Goal: Transaction & Acquisition: Purchase product/service

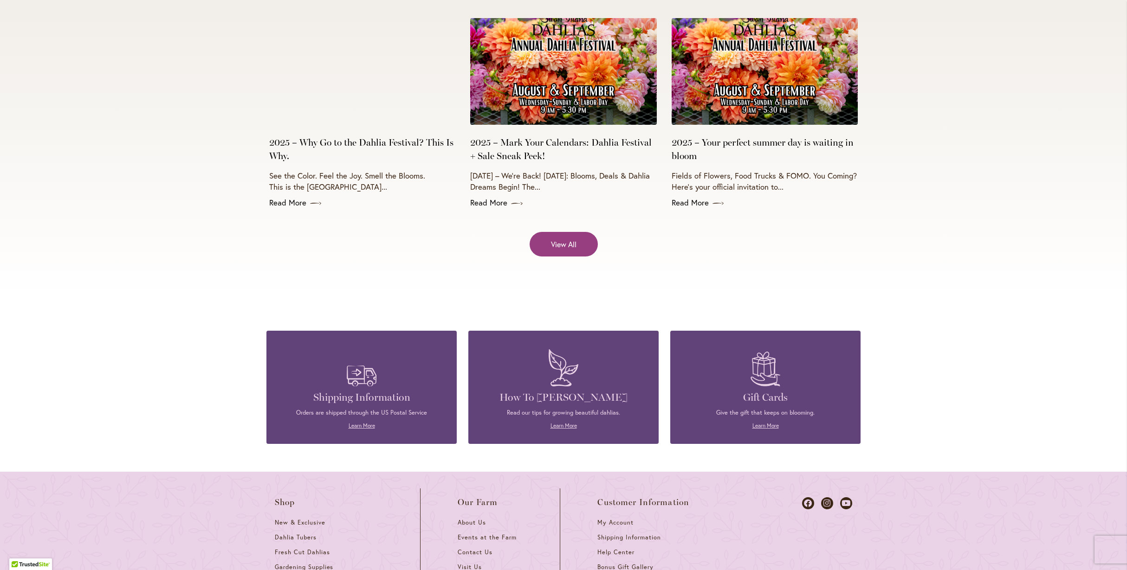
scroll to position [3850, 0]
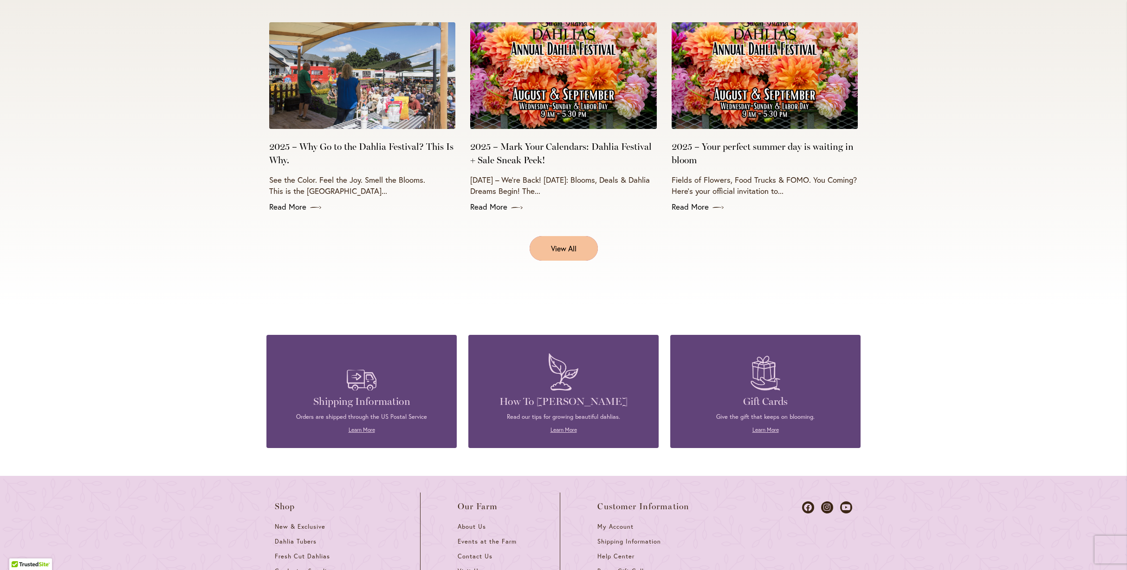
click at [559, 243] on span "View All" at bounding box center [564, 248] width 26 height 11
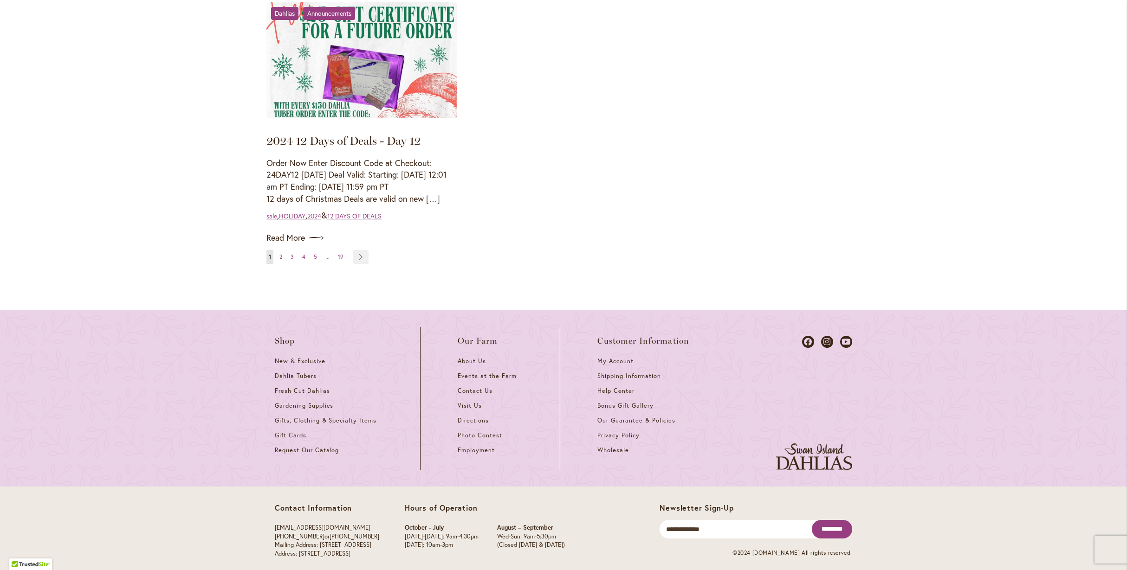
scroll to position [1057, 0]
click at [309, 373] on span "Dahlia Tubers" at bounding box center [296, 377] width 42 height 8
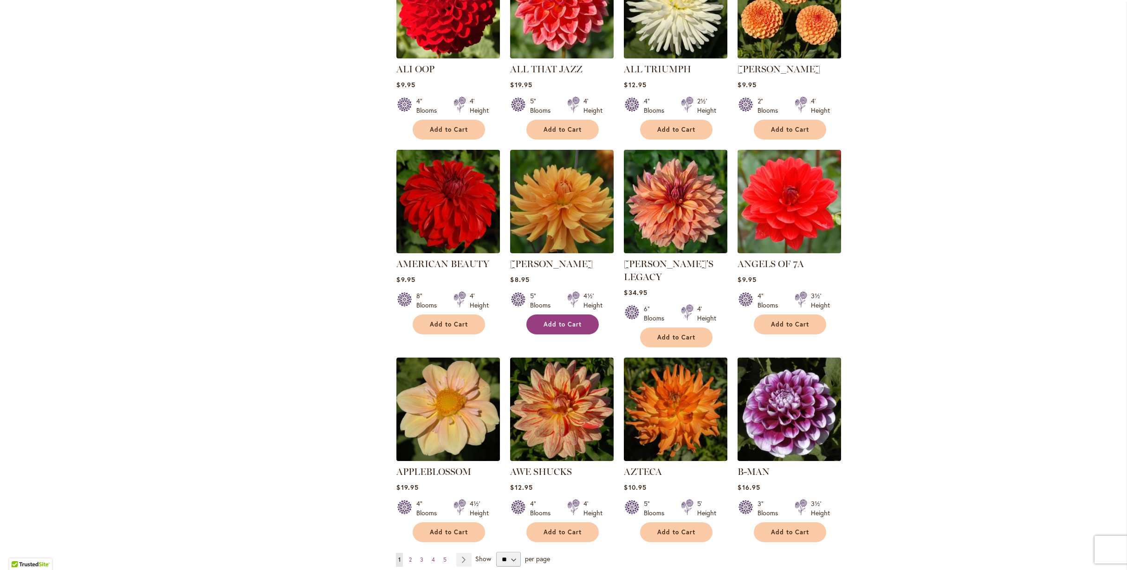
scroll to position [473, 0]
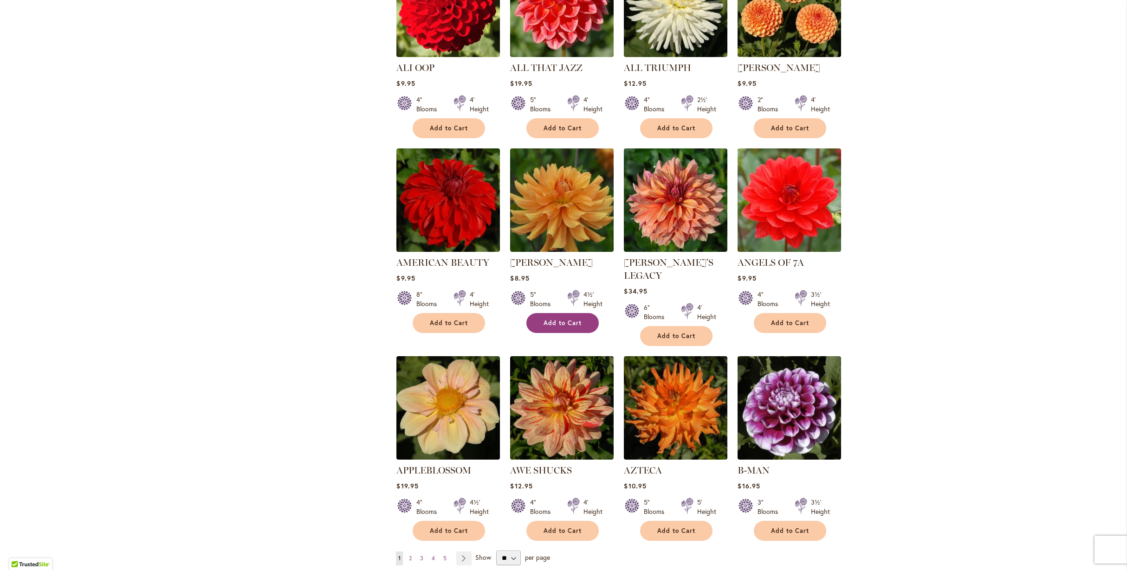
click at [559, 322] on span "Add to Cart" at bounding box center [562, 323] width 38 height 8
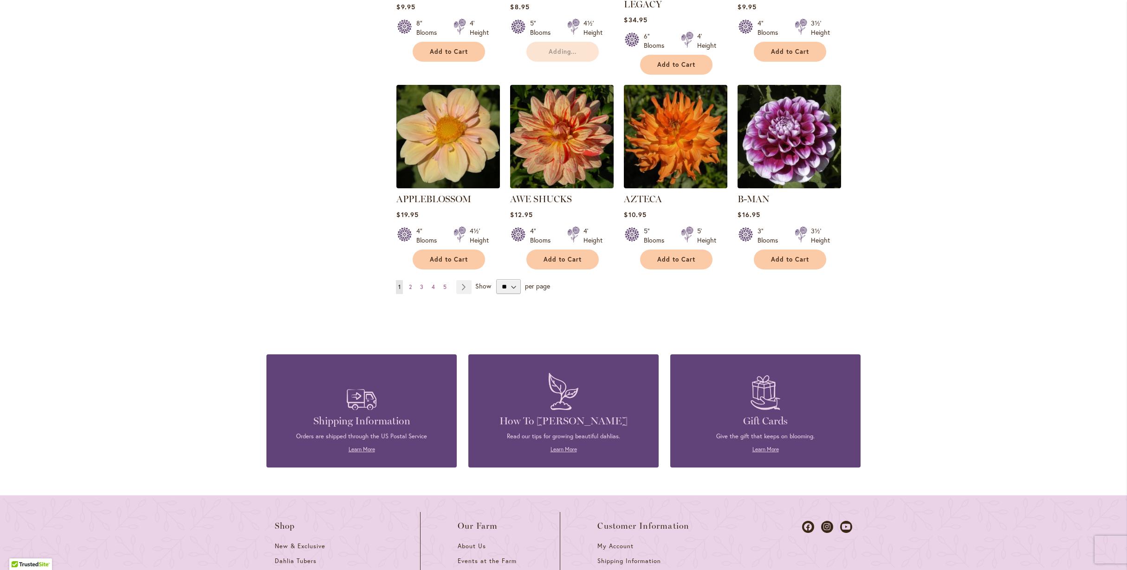
scroll to position [750, 0]
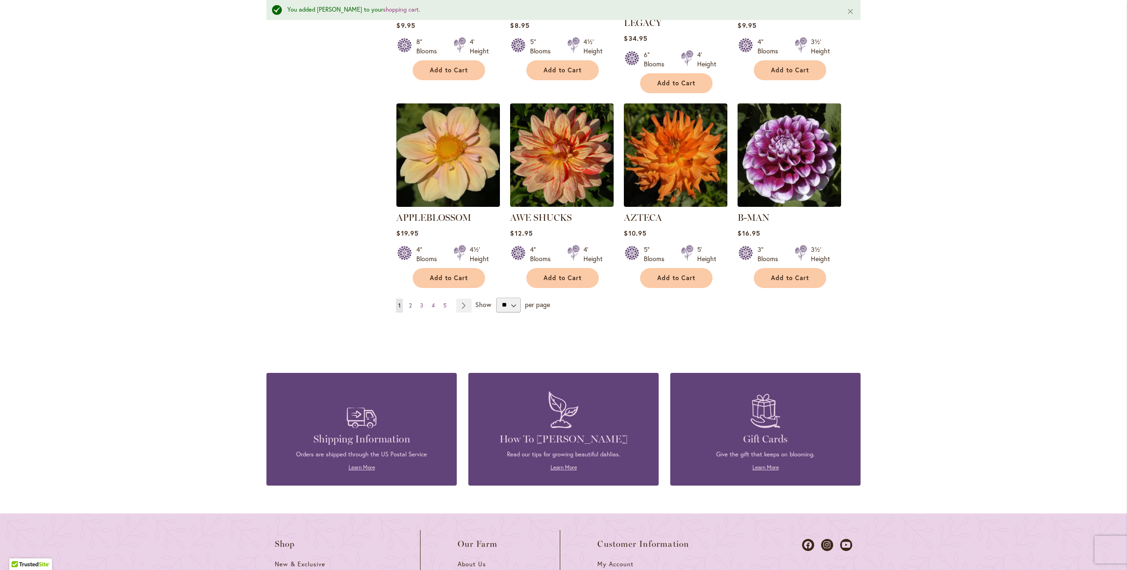
click at [409, 302] on span "2" at bounding box center [410, 305] width 3 height 7
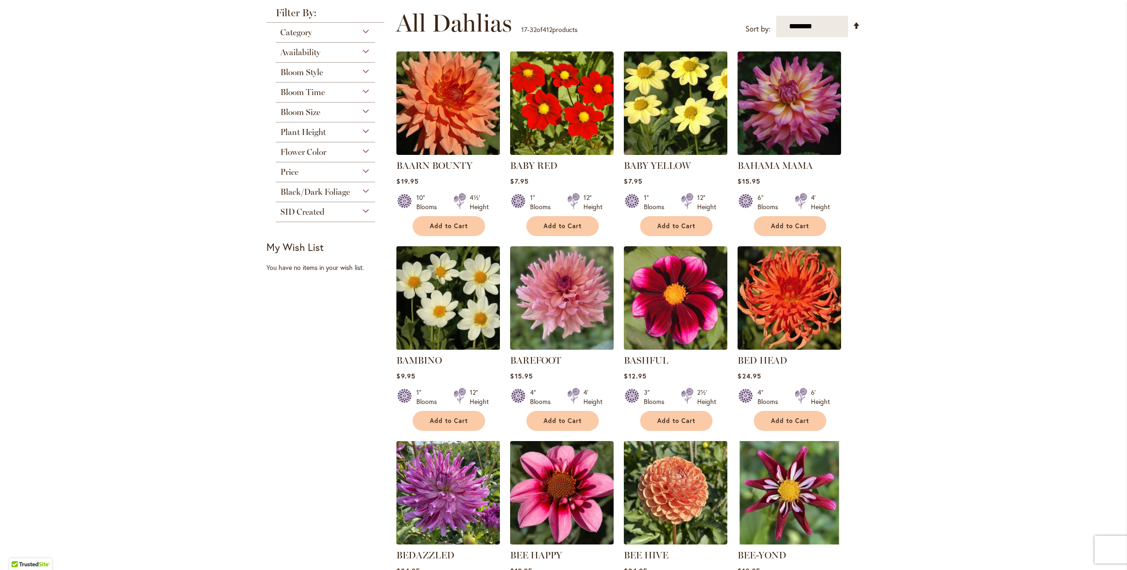
scroll to position [186, 0]
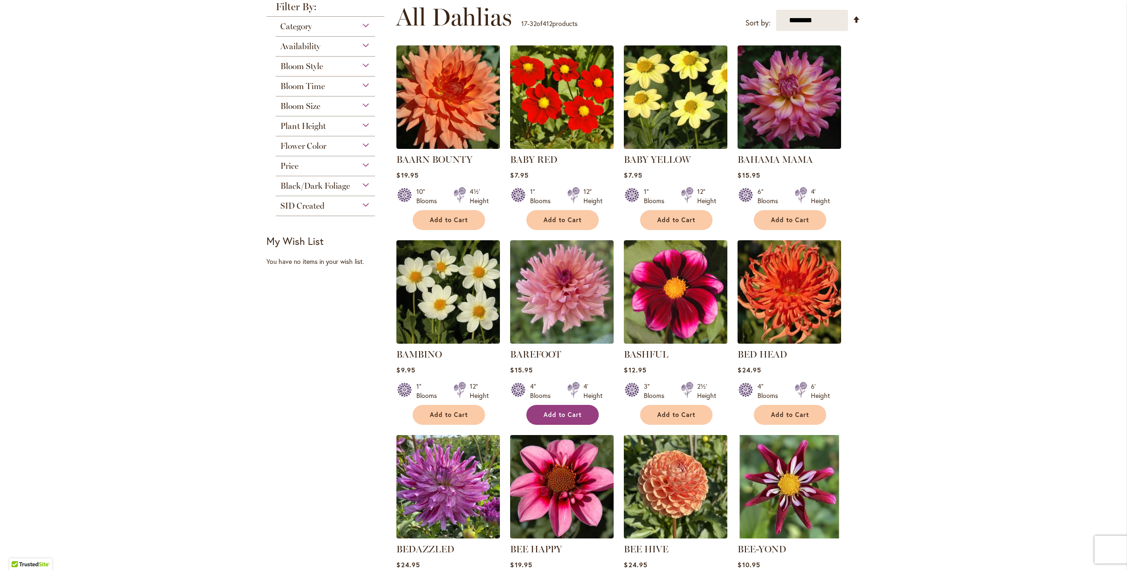
click at [560, 412] on span "Add to Cart" at bounding box center [562, 415] width 38 height 8
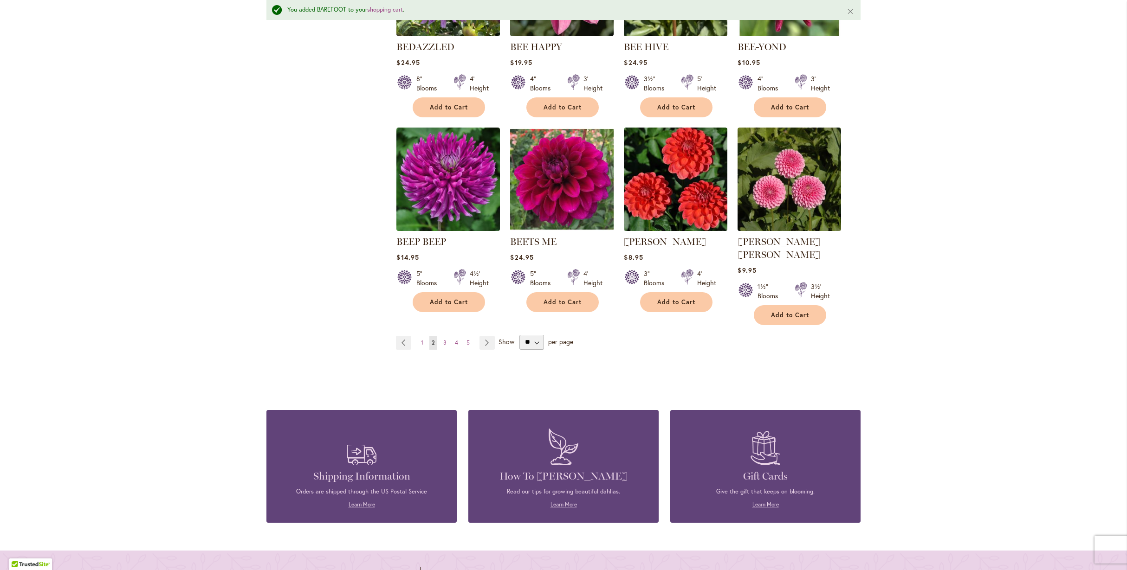
scroll to position [728, 0]
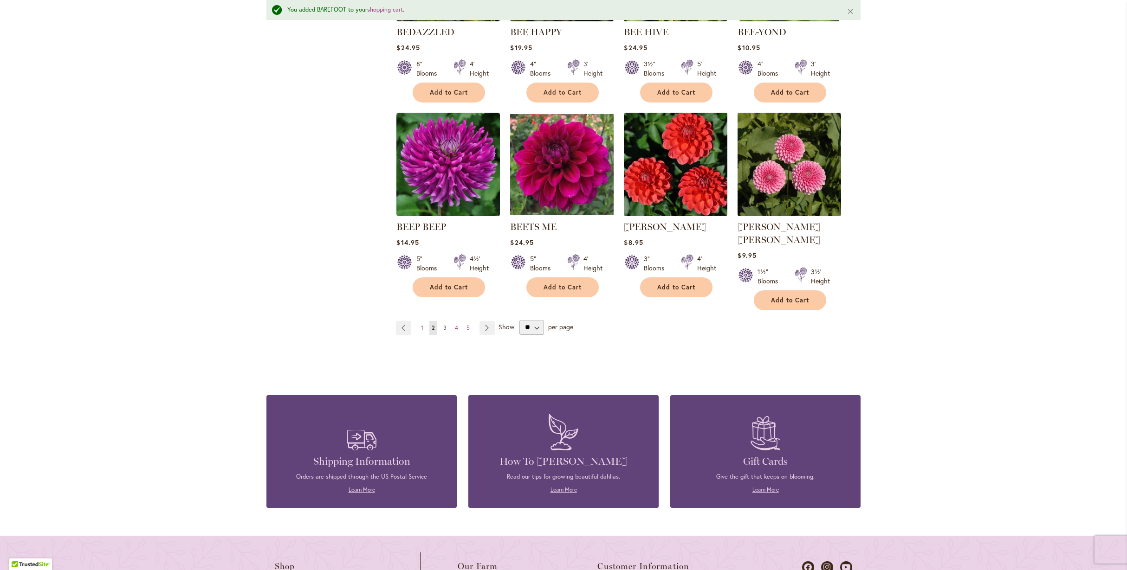
click at [443, 324] on span "3" at bounding box center [444, 327] width 3 height 7
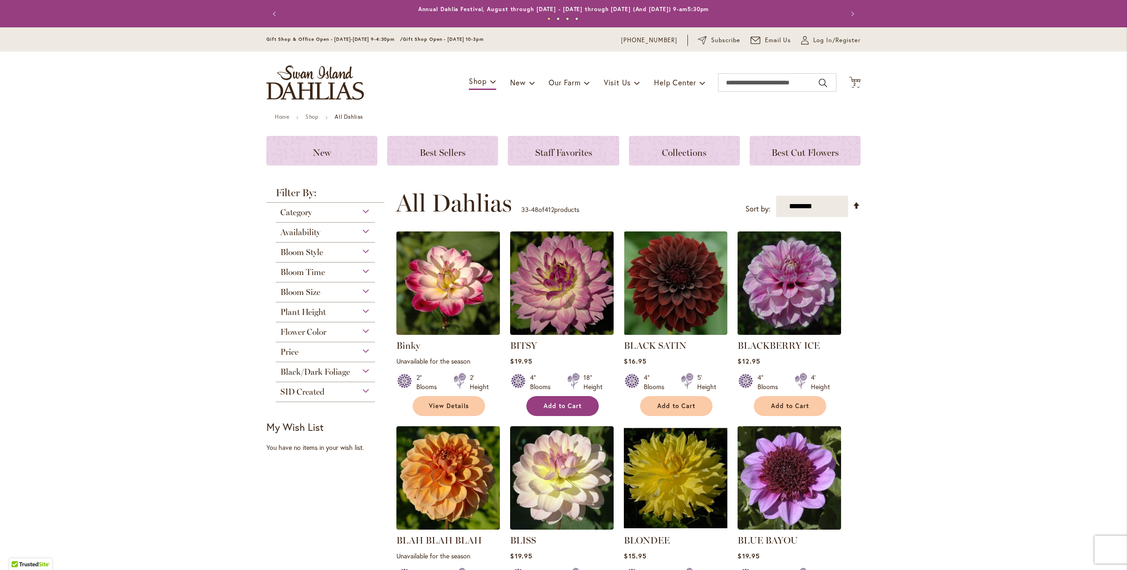
click at [556, 402] on span "Add to Cart" at bounding box center [562, 406] width 38 height 8
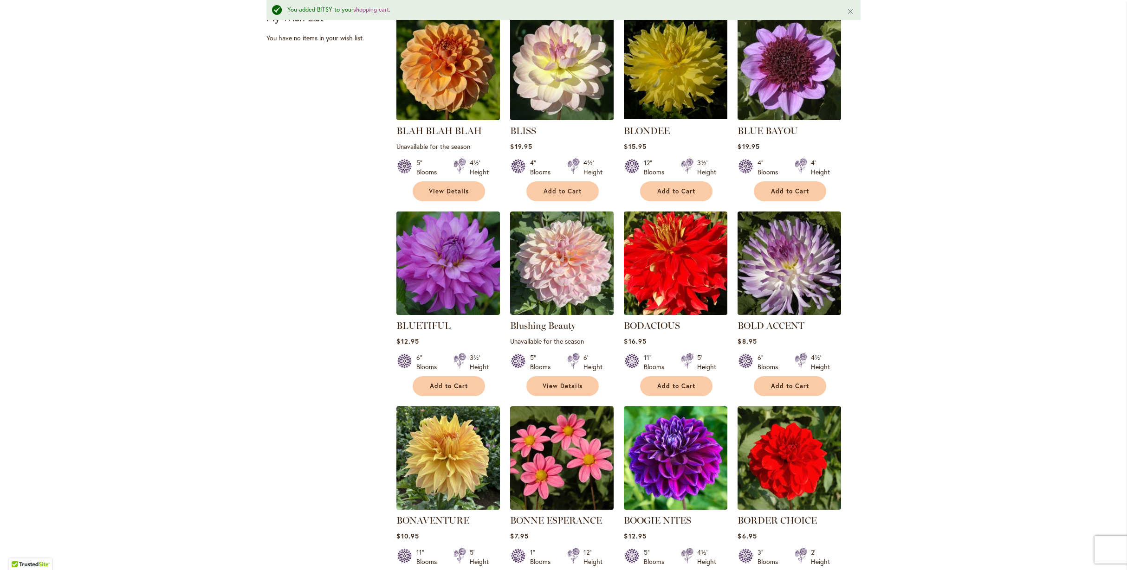
scroll to position [435, 0]
click at [788, 382] on span "Add to Cart" at bounding box center [790, 386] width 38 height 8
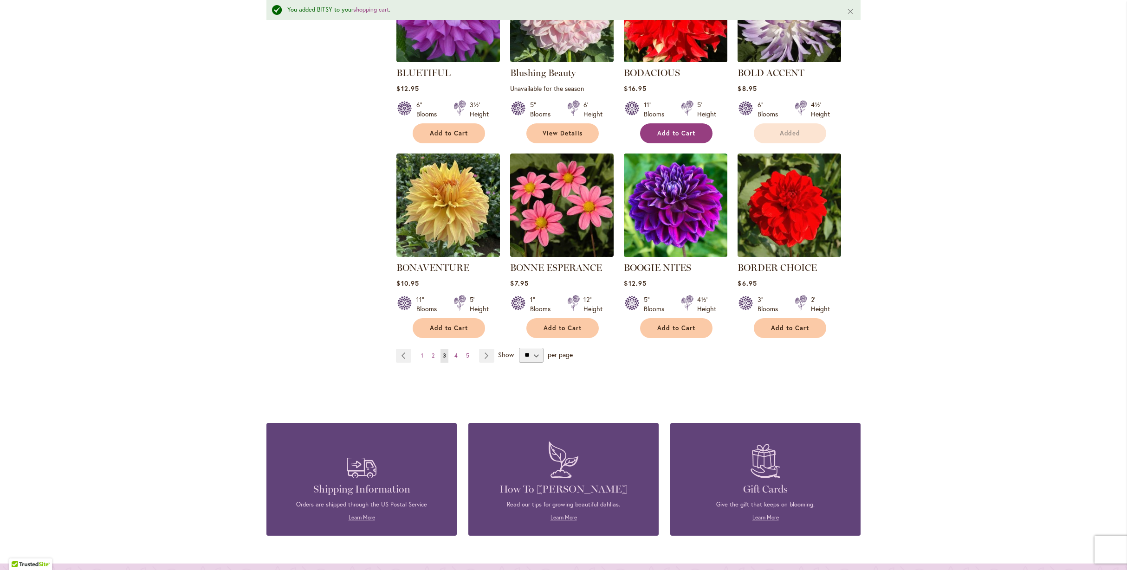
scroll to position [690, 0]
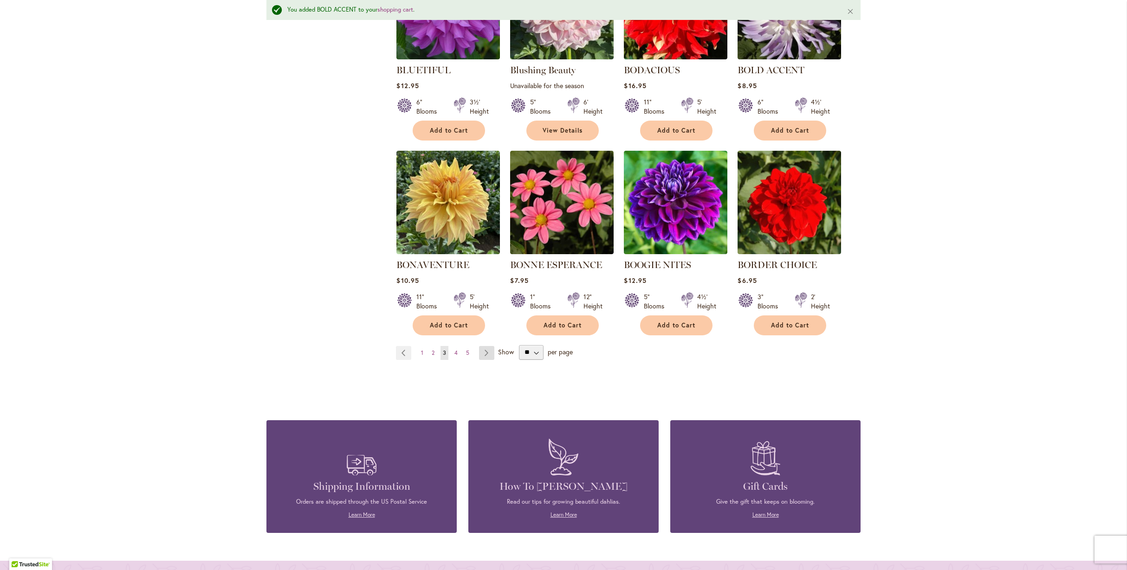
click at [484, 349] on link "Page Next" at bounding box center [486, 353] width 15 height 14
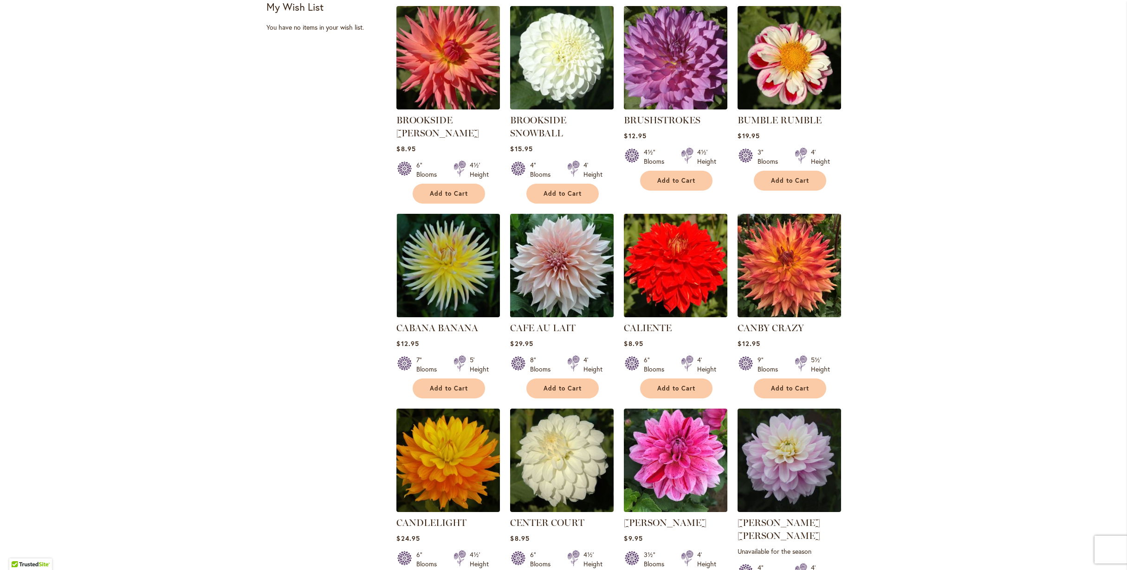
scroll to position [444, 0]
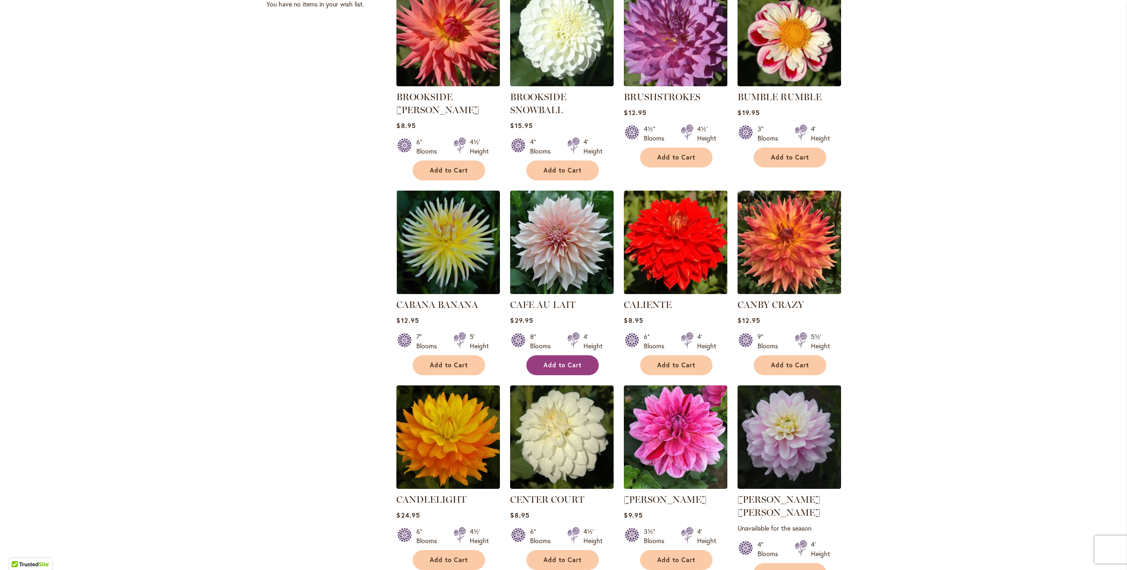
click at [558, 358] on button "Add to Cart" at bounding box center [562, 365] width 72 height 20
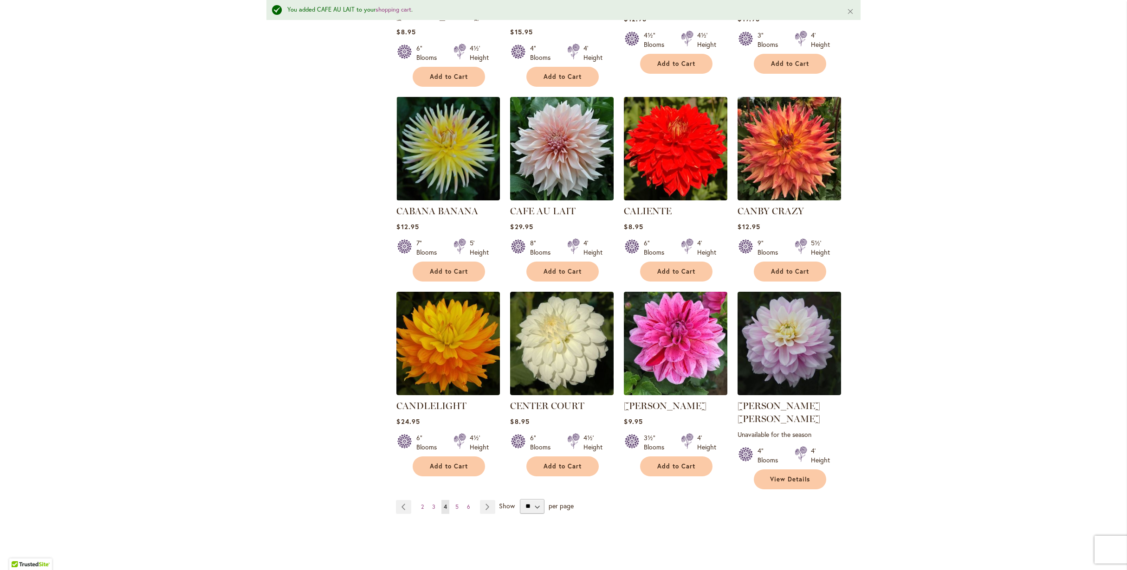
scroll to position [569, 0]
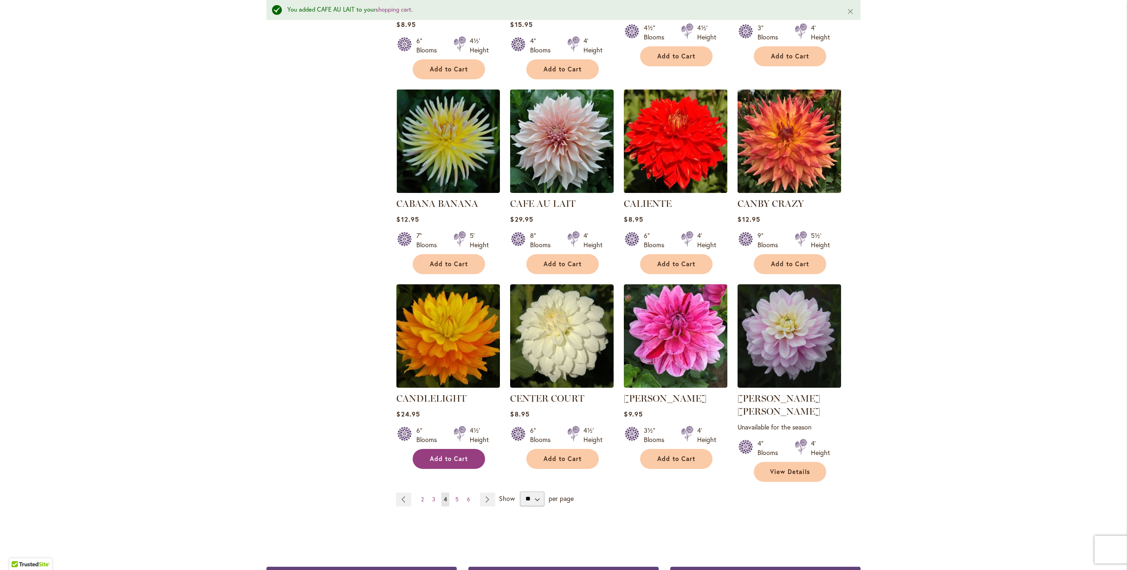
click at [439, 455] on span "Add to Cart" at bounding box center [449, 459] width 38 height 8
click at [780, 462] on link "View Details" at bounding box center [790, 472] width 72 height 20
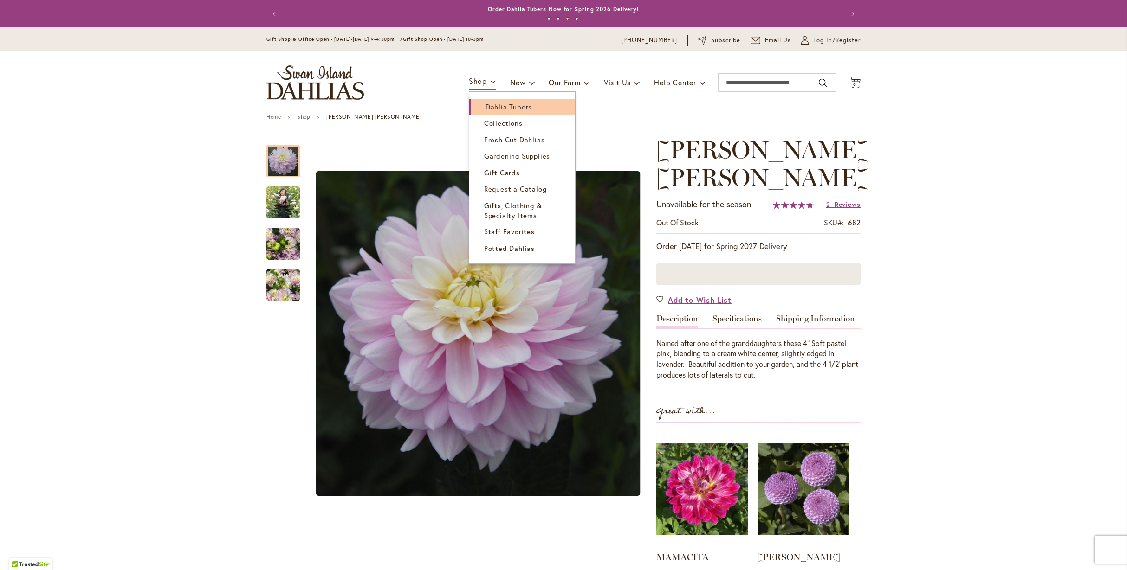
click at [503, 104] on span "Dahlia Tubers" at bounding box center [508, 106] width 46 height 9
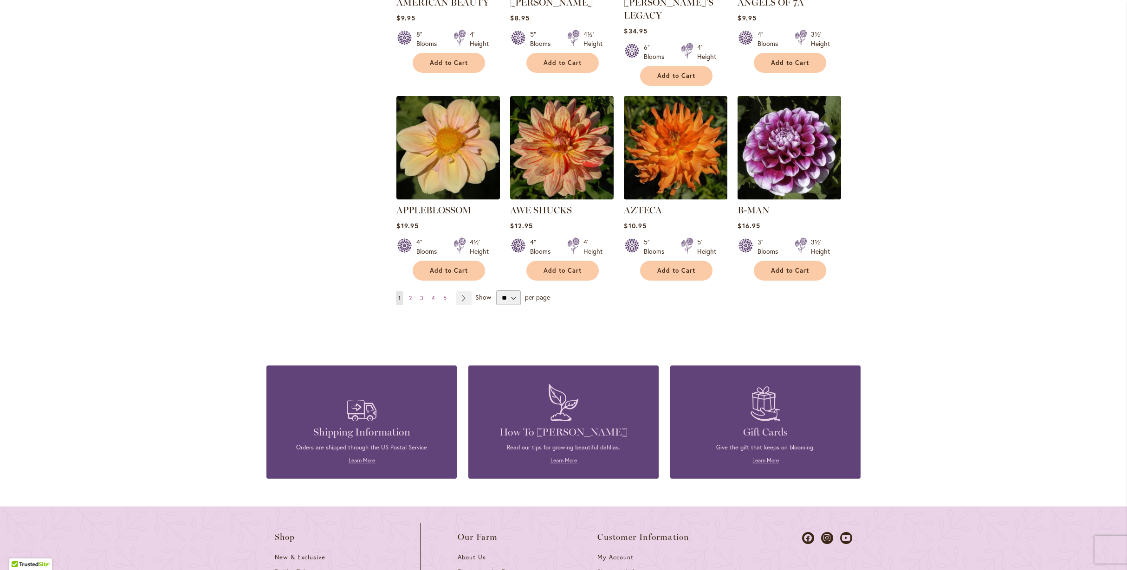
scroll to position [777, 0]
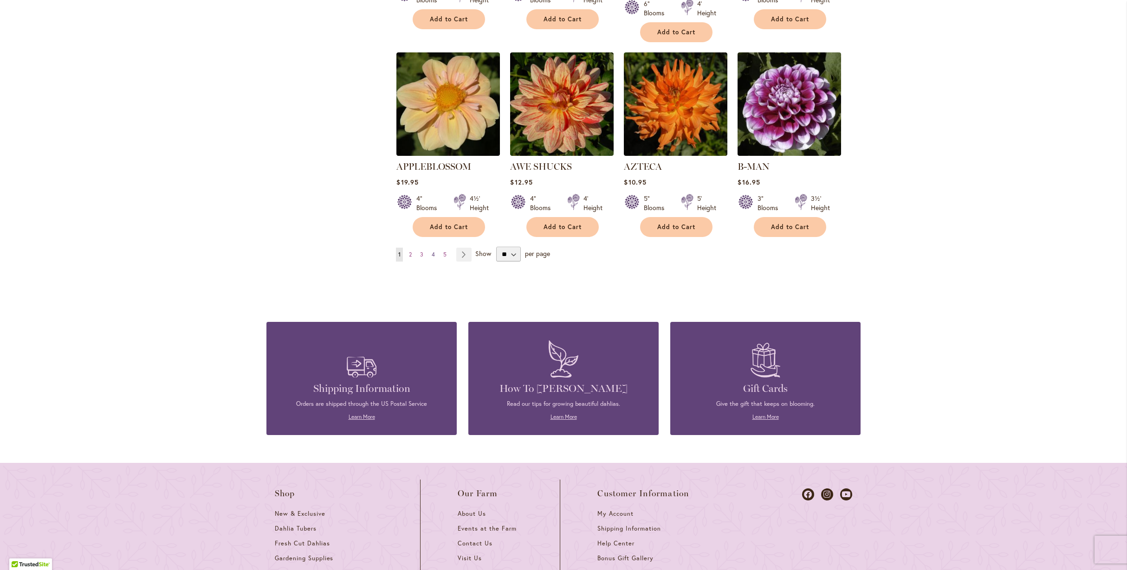
click at [429, 248] on link "Page 4" at bounding box center [433, 255] width 8 height 14
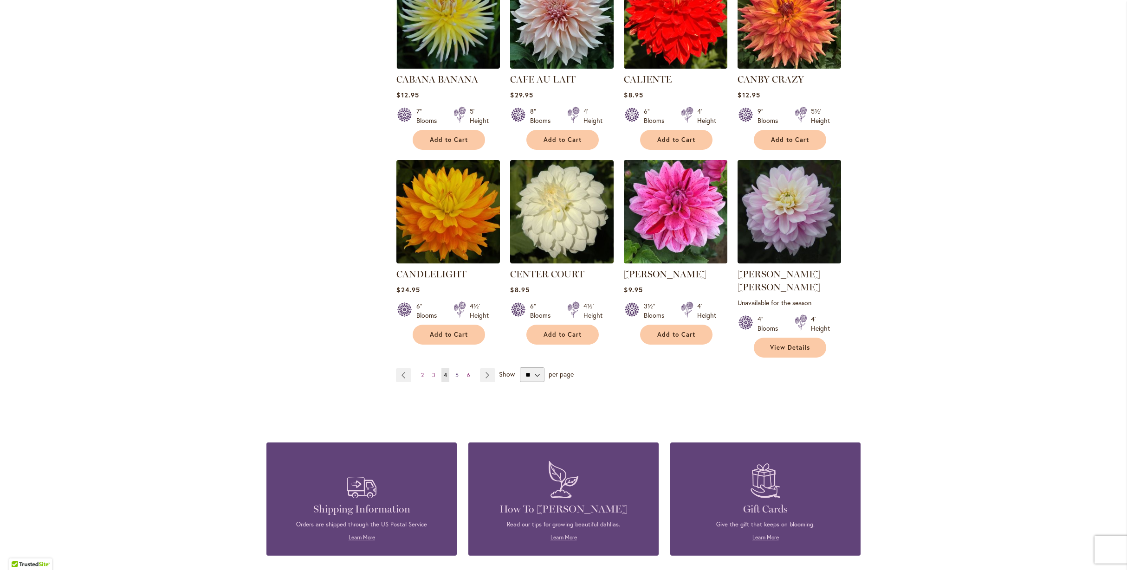
scroll to position [667, 0]
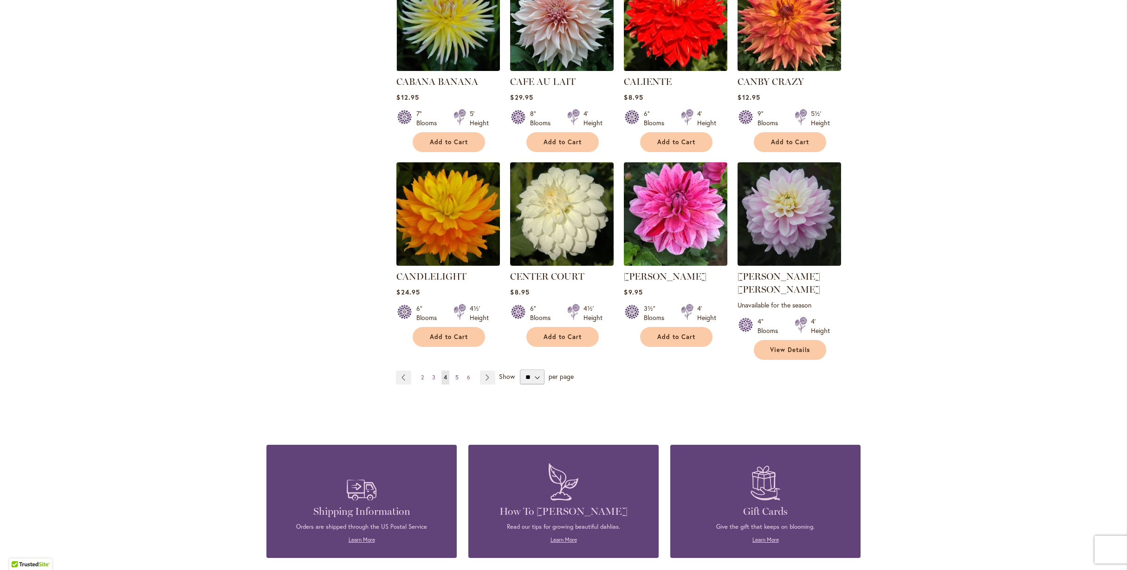
click at [455, 374] on span "5" at bounding box center [456, 377] width 3 height 7
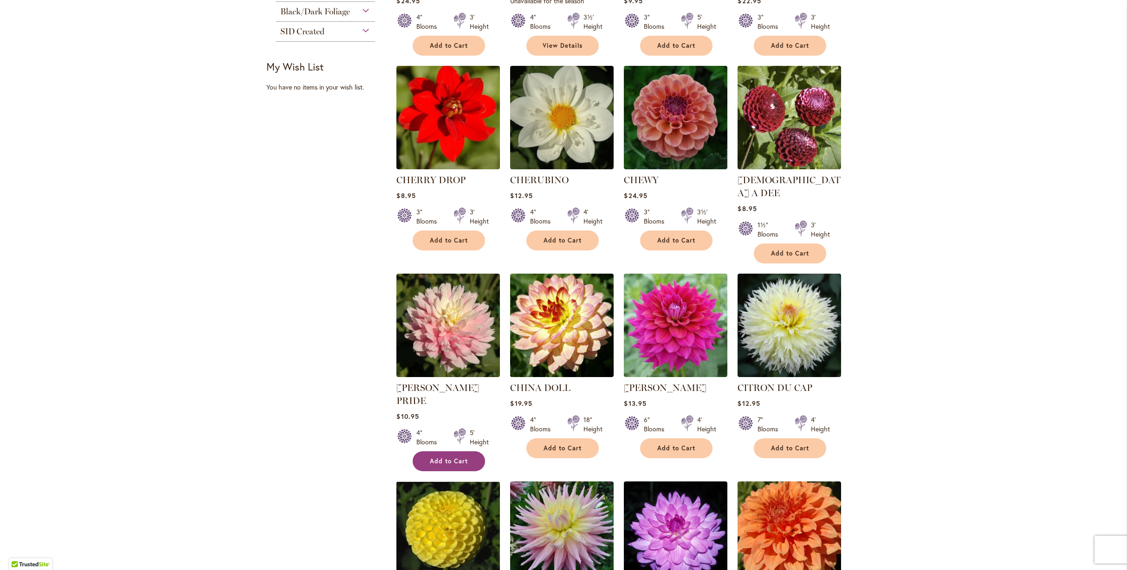
click at [443, 458] on span "Add to Cart" at bounding box center [449, 462] width 38 height 8
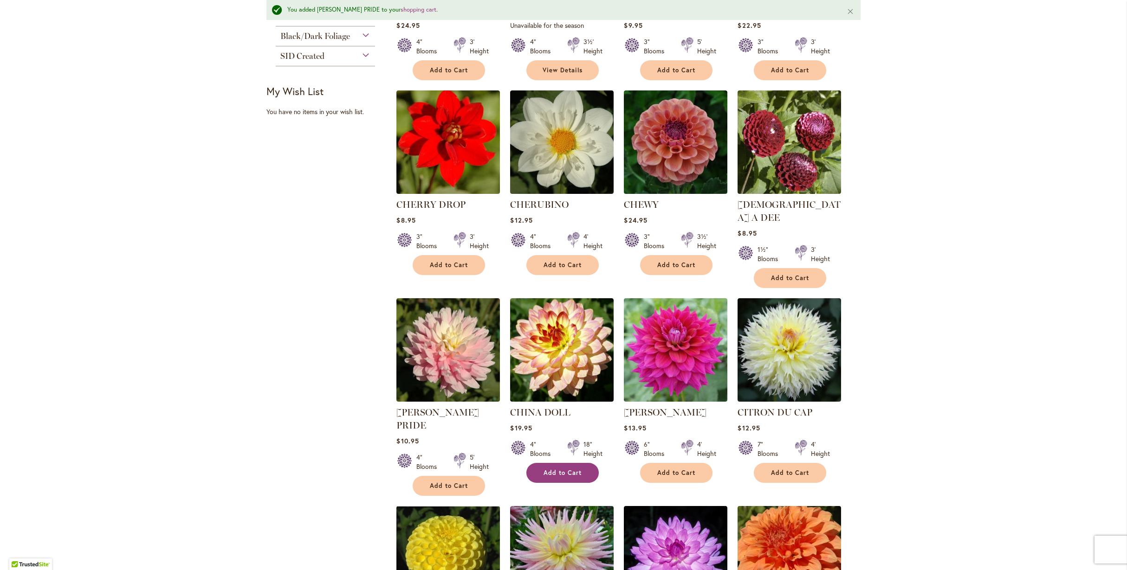
click at [552, 463] on button "Add to Cart" at bounding box center [562, 473] width 72 height 20
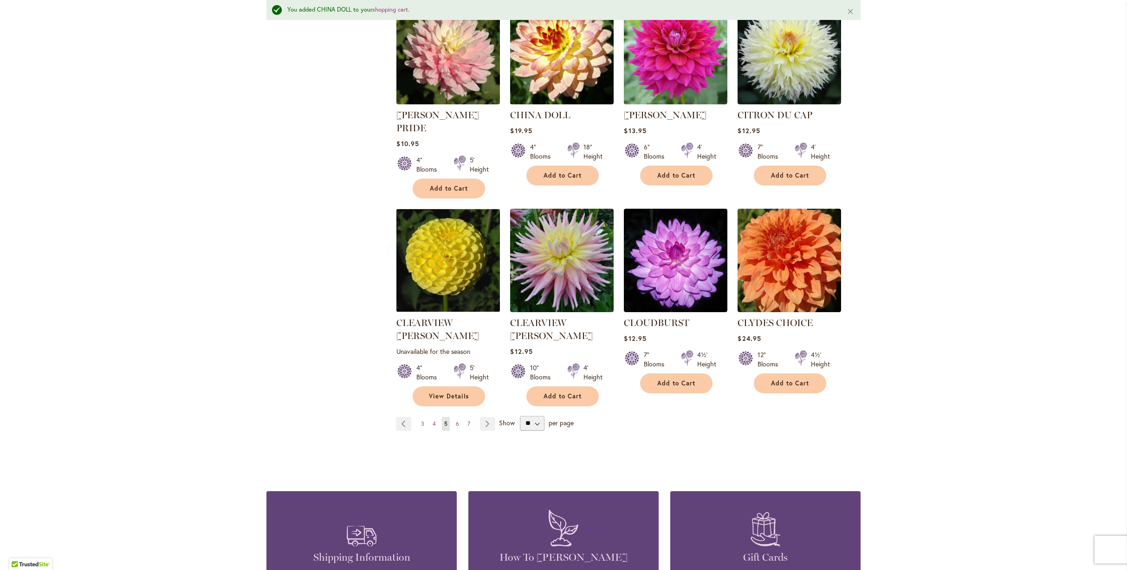
scroll to position [657, 0]
click at [487, 418] on link "Page Next" at bounding box center [487, 425] width 15 height 14
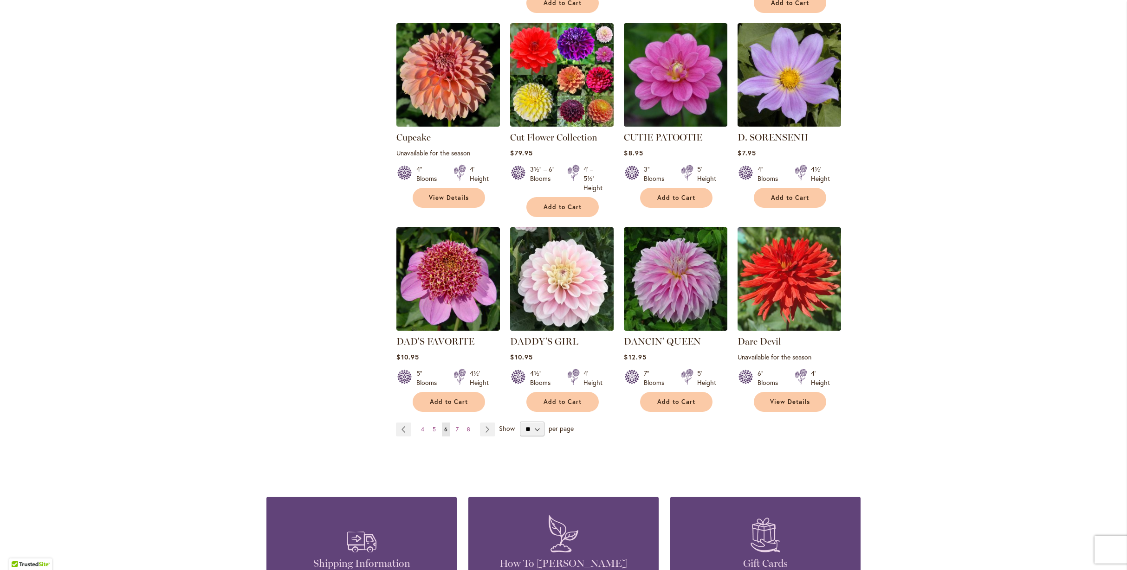
scroll to position [666, 0]
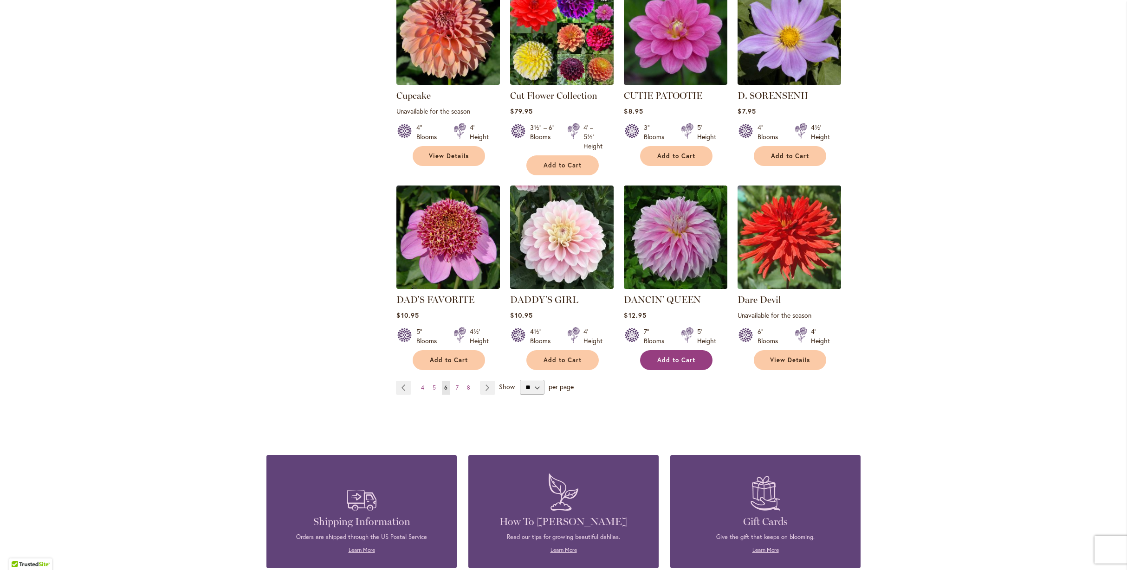
click at [672, 350] on button "Add to Cart" at bounding box center [676, 360] width 72 height 20
click at [550, 342] on div "DADDY'S GIRL Rating: 90% 9 Reviews $10.95 4½" Blooms 4' Height Add to Cart" at bounding box center [561, 329] width 103 height 72
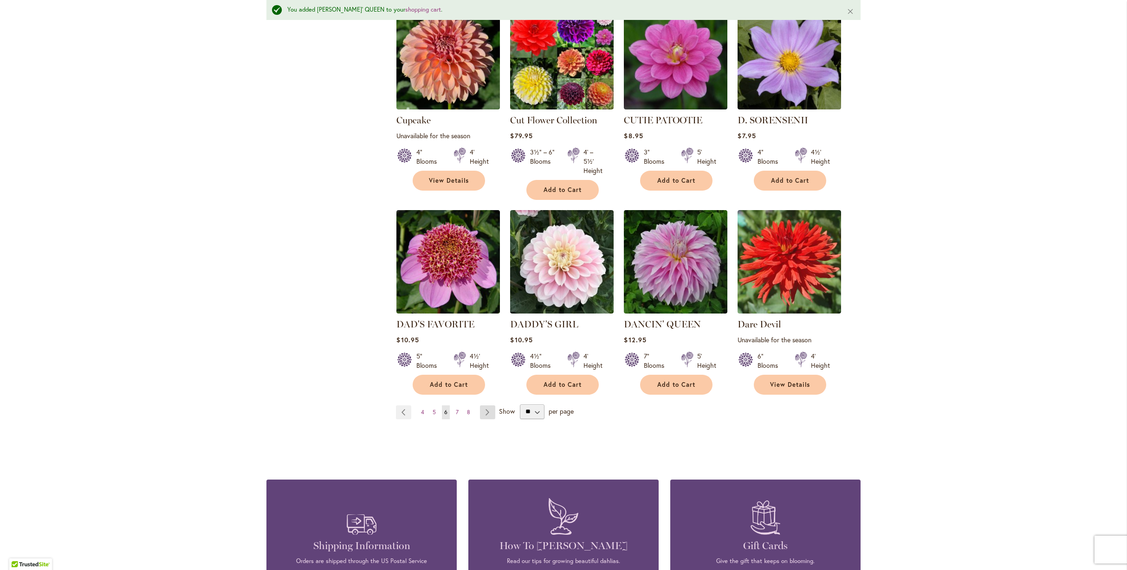
click at [485, 406] on link "Page Next" at bounding box center [487, 413] width 15 height 14
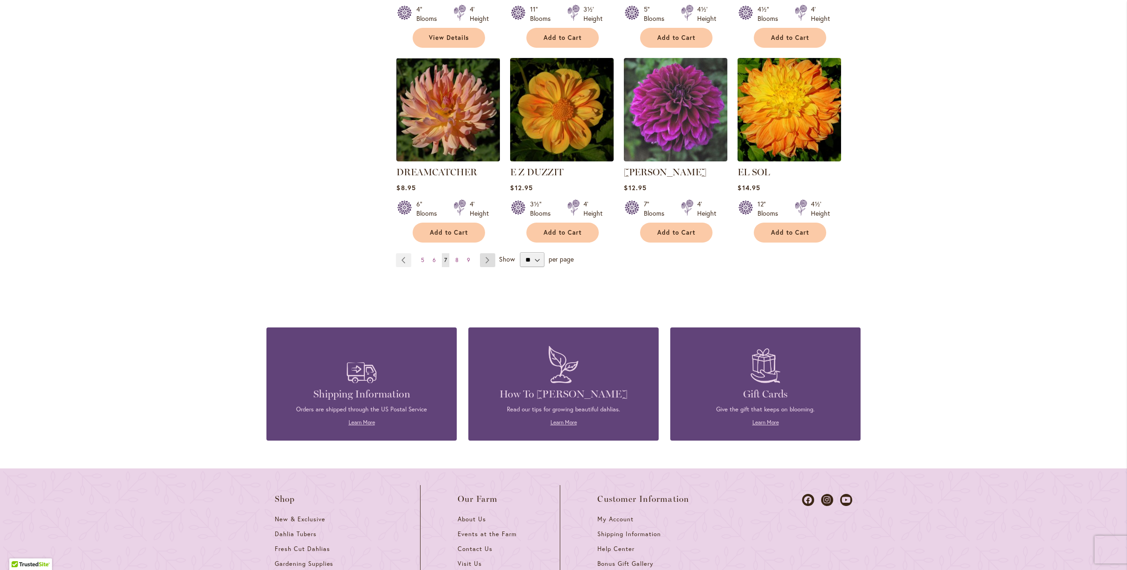
click at [481, 253] on link "Page Next" at bounding box center [487, 260] width 15 height 14
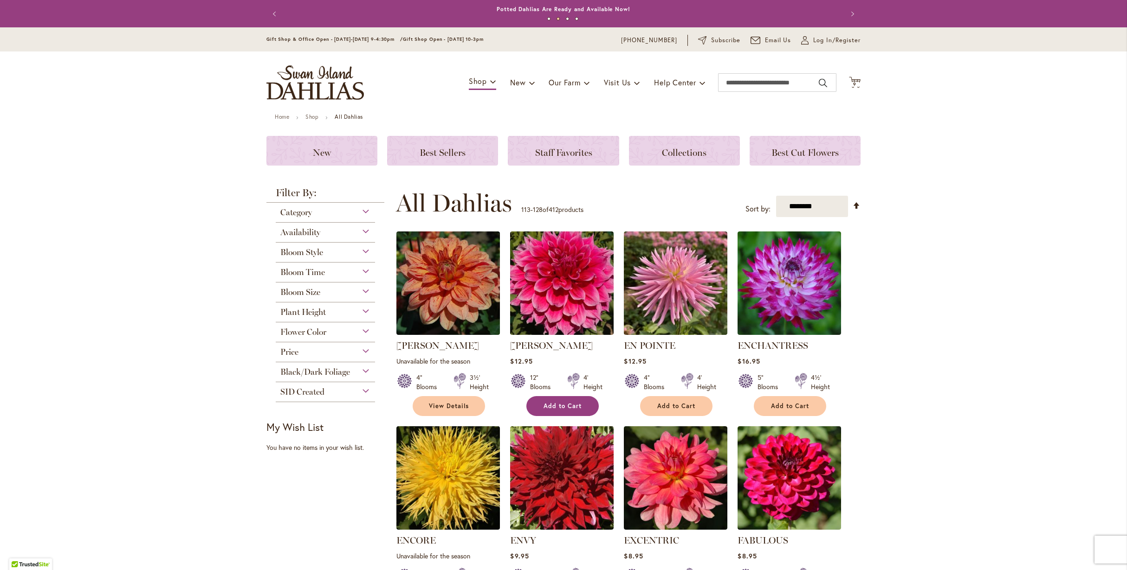
click at [555, 403] on span "Add to Cart" at bounding box center [562, 406] width 38 height 8
click at [787, 402] on span "Add to Cart" at bounding box center [790, 406] width 38 height 8
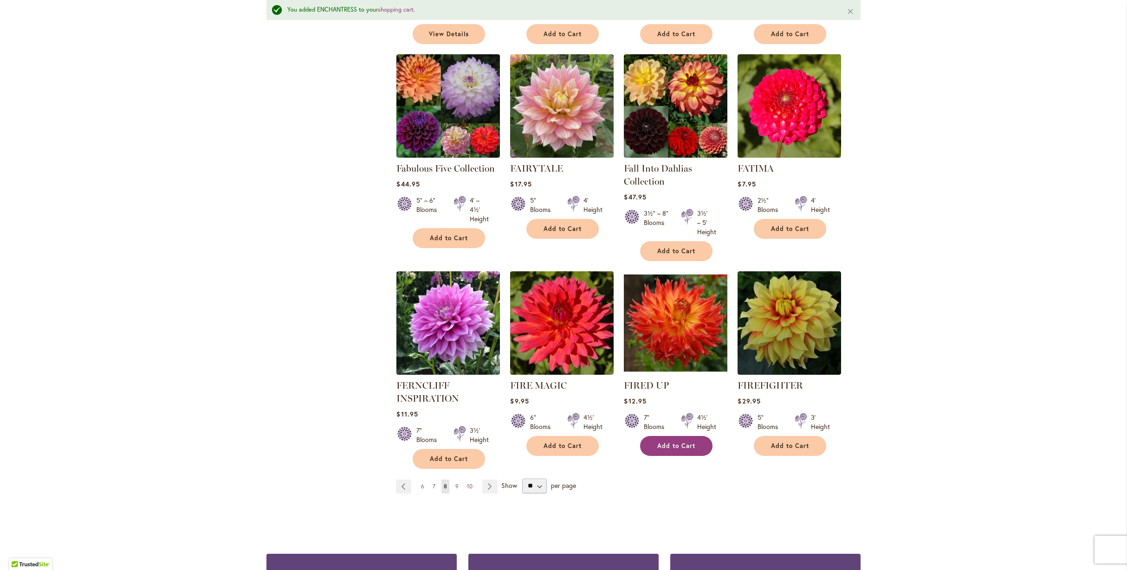
click at [669, 442] on span "Add to Cart" at bounding box center [676, 446] width 38 height 8
click at [790, 442] on span "Add to Cart" at bounding box center [790, 446] width 38 height 8
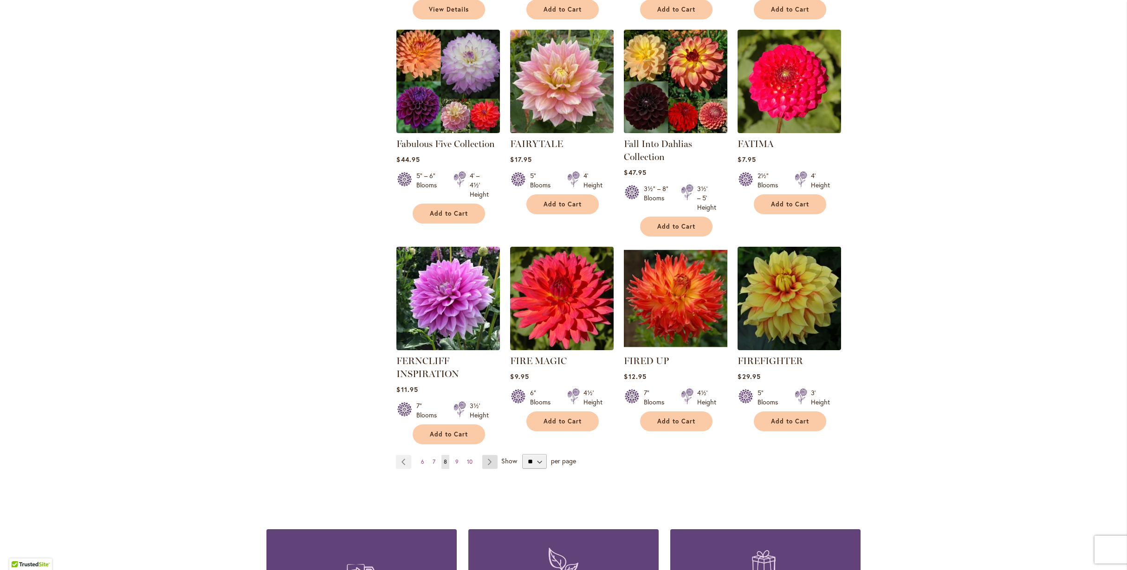
click at [486, 460] on link "Page Next" at bounding box center [489, 462] width 15 height 14
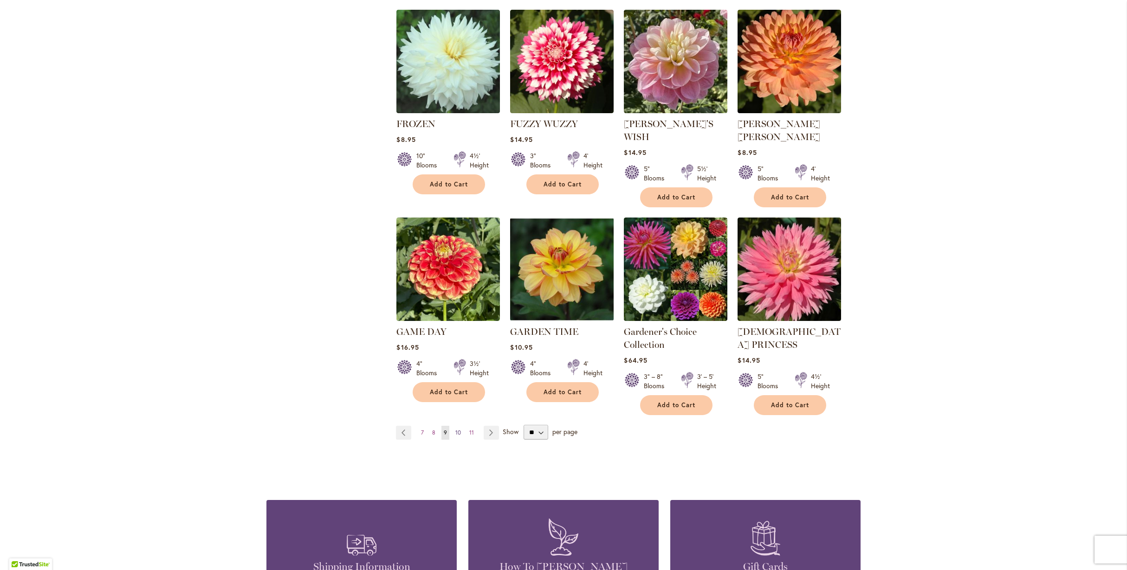
click at [455, 429] on span "10" at bounding box center [458, 432] width 6 height 7
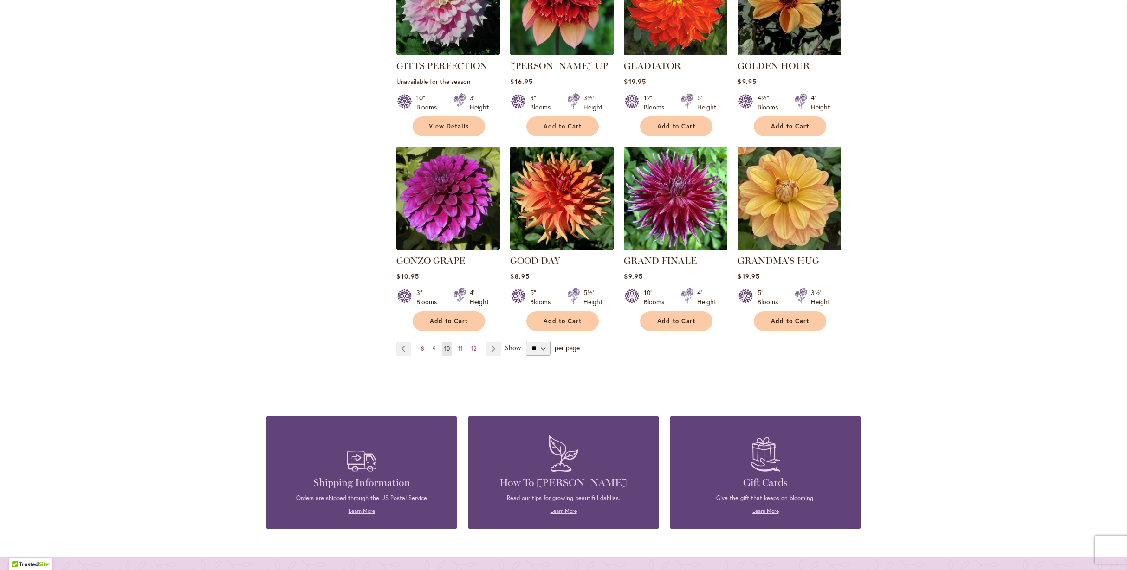
scroll to position [681, 0]
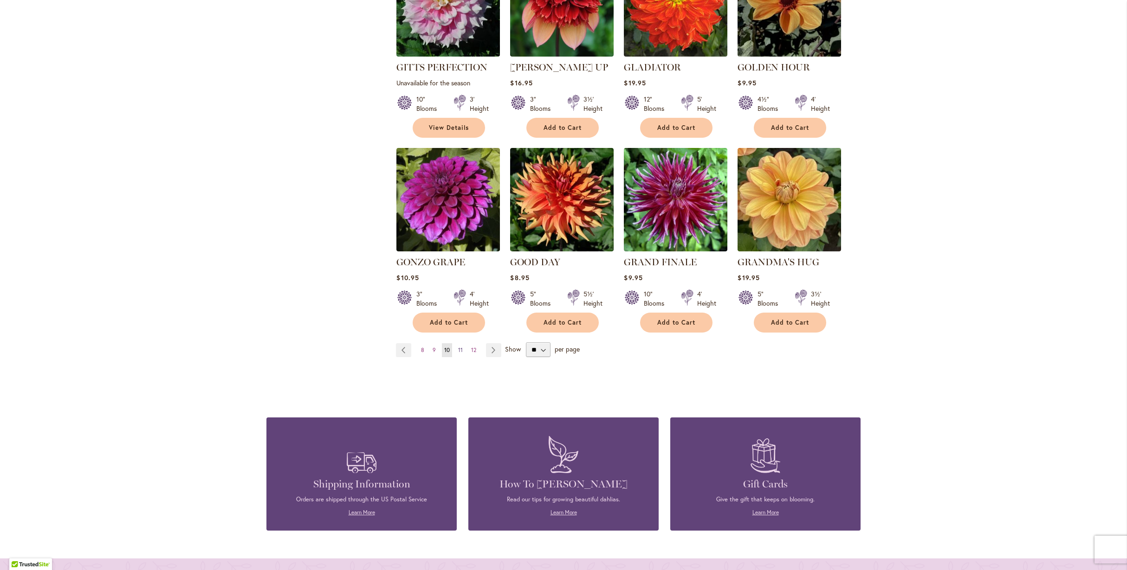
click at [456, 343] on link "Page 11" at bounding box center [460, 350] width 9 height 14
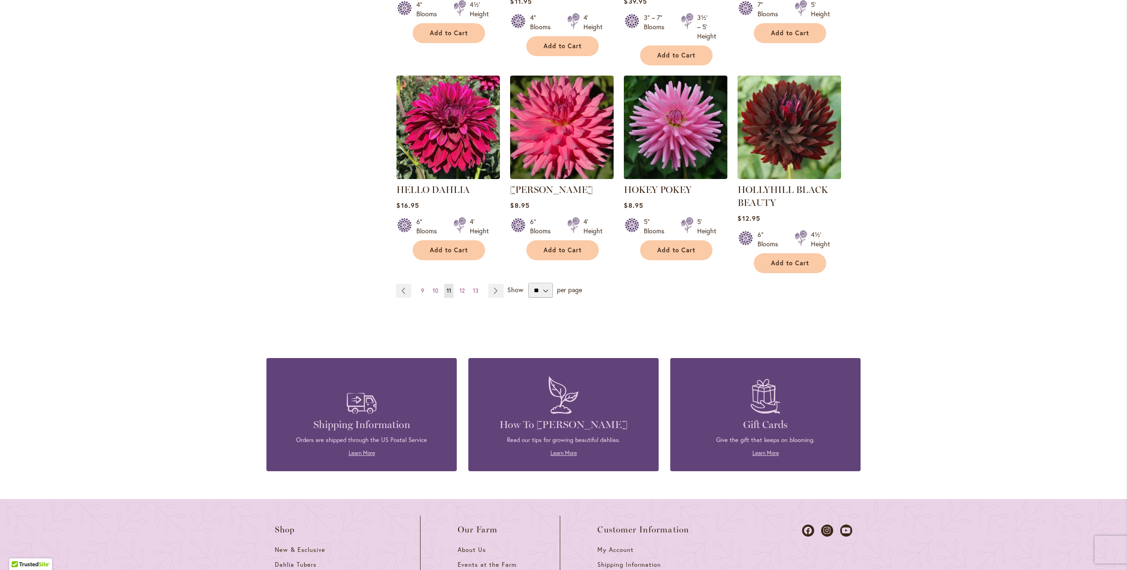
scroll to position [779, 0]
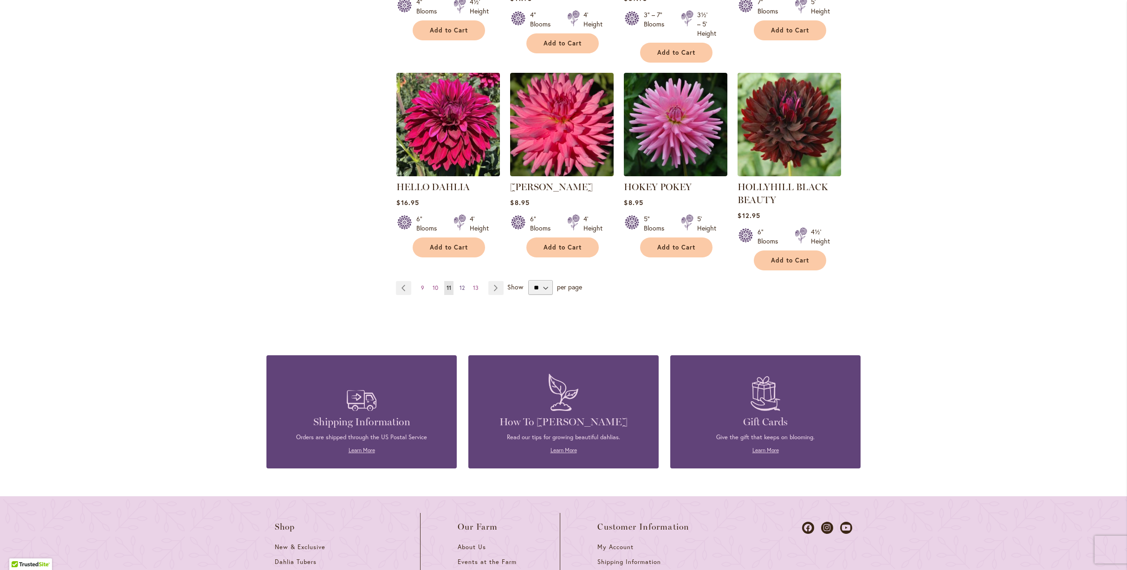
click at [459, 284] on span "12" at bounding box center [461, 287] width 5 height 7
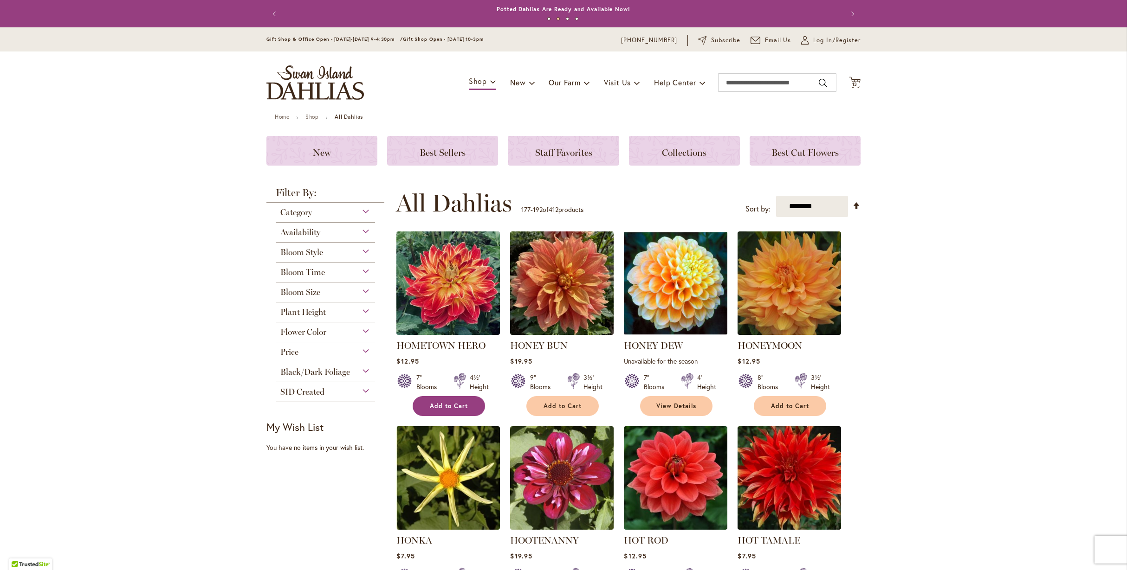
click at [441, 400] on button "Add to Cart" at bounding box center [448, 406] width 72 height 20
click at [779, 404] on div "HONEYMOON Rating: 100% 11 Reviews $12.95 8" Blooms 3½' Height Add to Cart" at bounding box center [788, 375] width 103 height 72
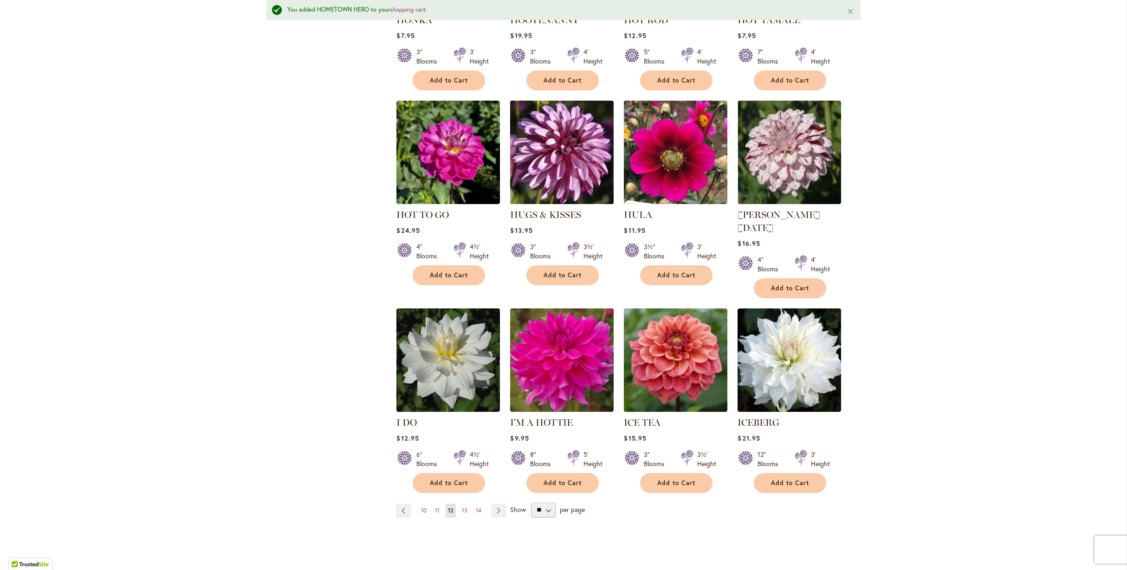
scroll to position [554, 0]
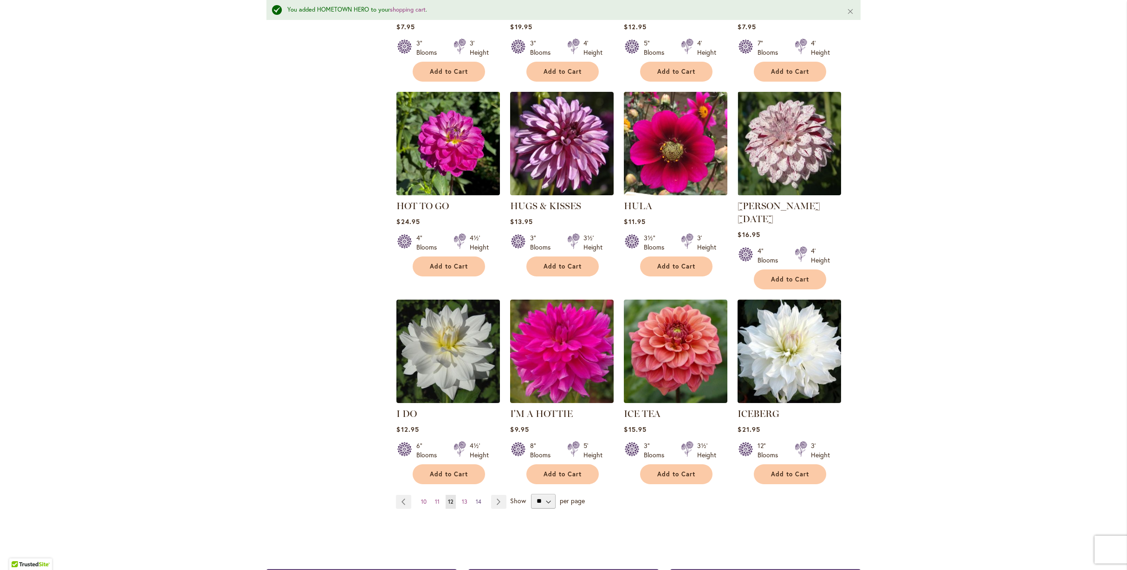
click at [476, 498] on span "14" at bounding box center [479, 501] width 6 height 7
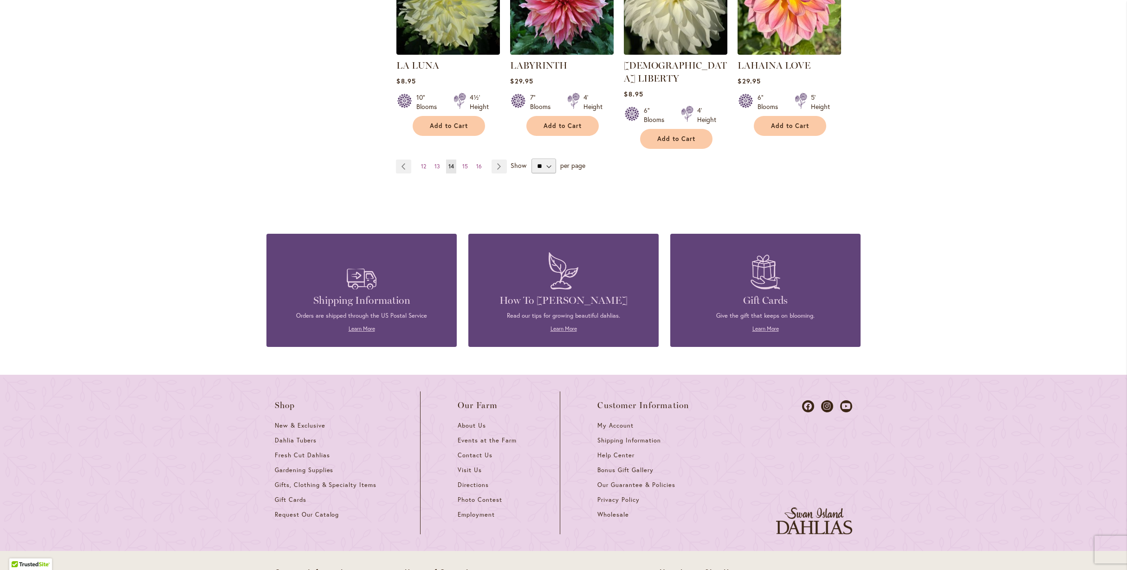
scroll to position [903, 0]
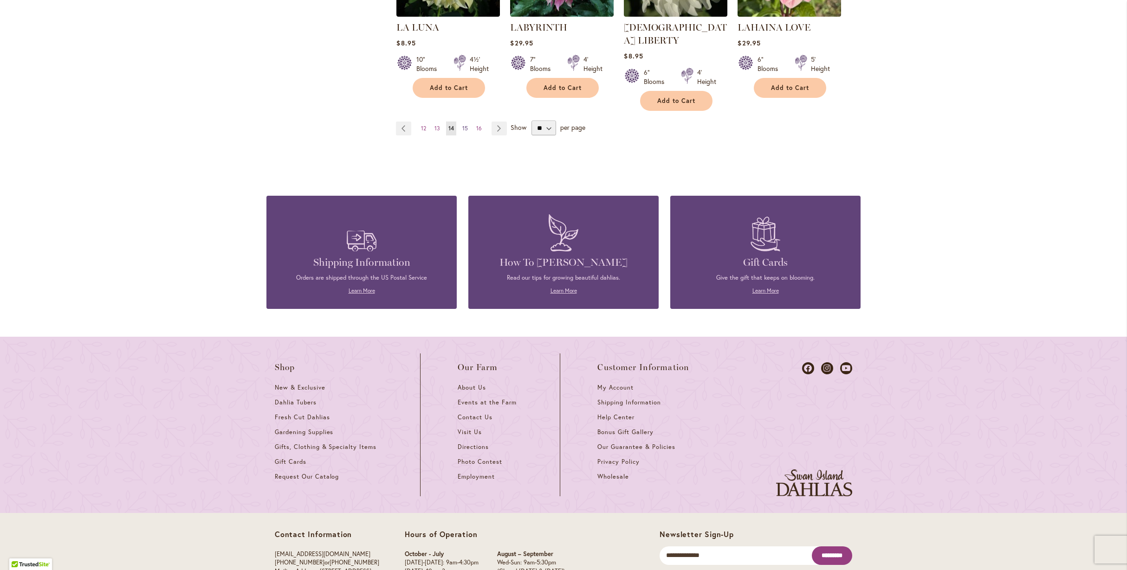
click at [464, 125] on span "15" at bounding box center [465, 128] width 6 height 7
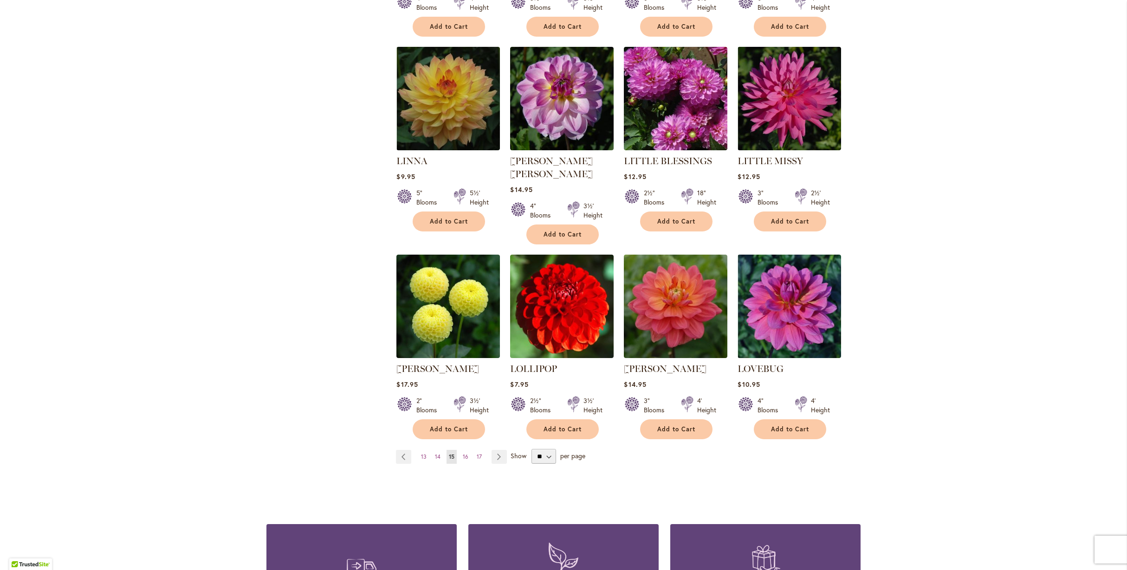
click at [467, 450] on ul "Page Previous Page 13 Page 14 You're currently reading page 15 Page 16 Page 17 …" at bounding box center [453, 457] width 115 height 14
click at [463, 453] on span "16" at bounding box center [466, 456] width 6 height 7
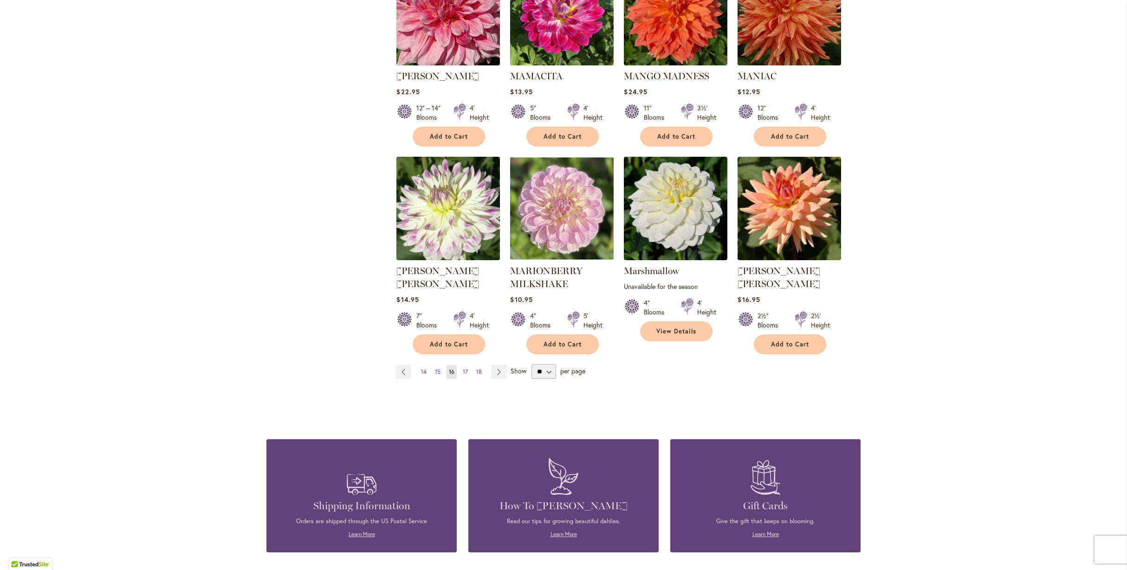
scroll to position [737, 0]
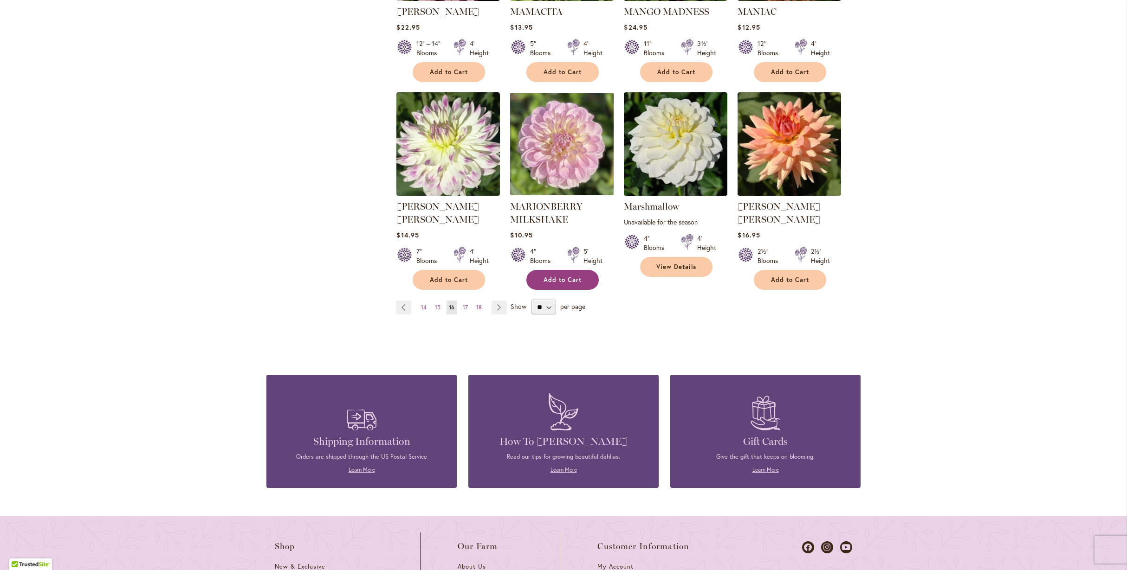
click at [553, 276] on span "Add to Cart" at bounding box center [562, 280] width 38 height 8
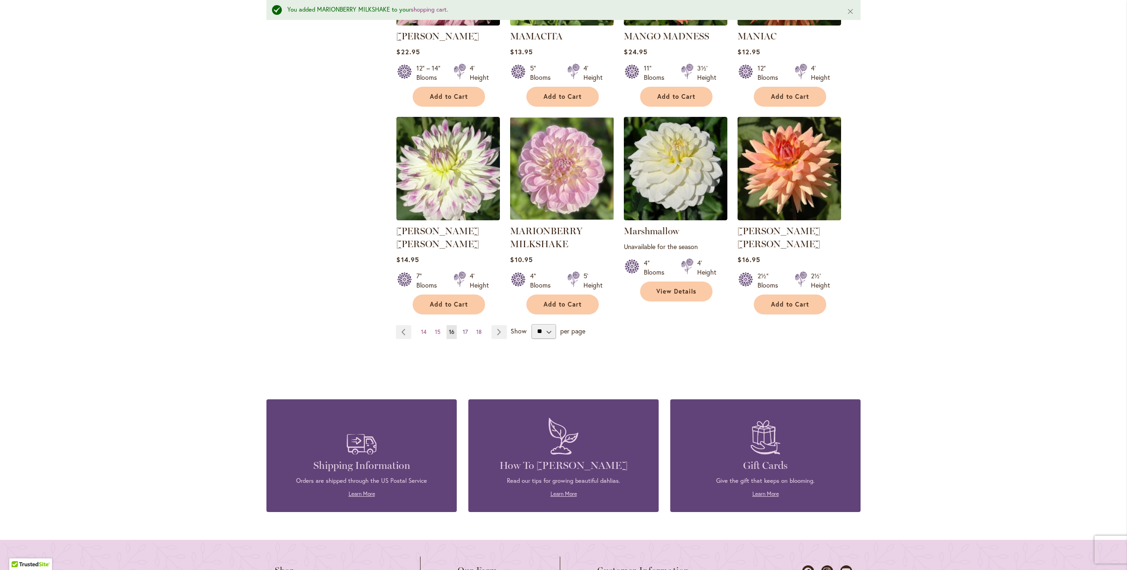
click at [464, 329] on span "17" at bounding box center [465, 332] width 5 height 7
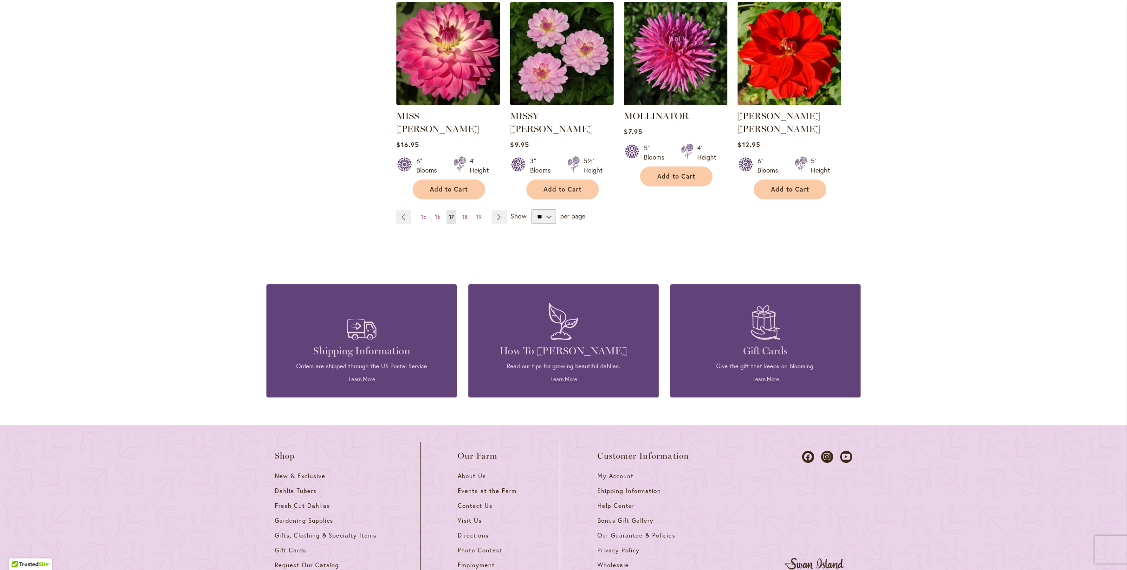
scroll to position [818, 0]
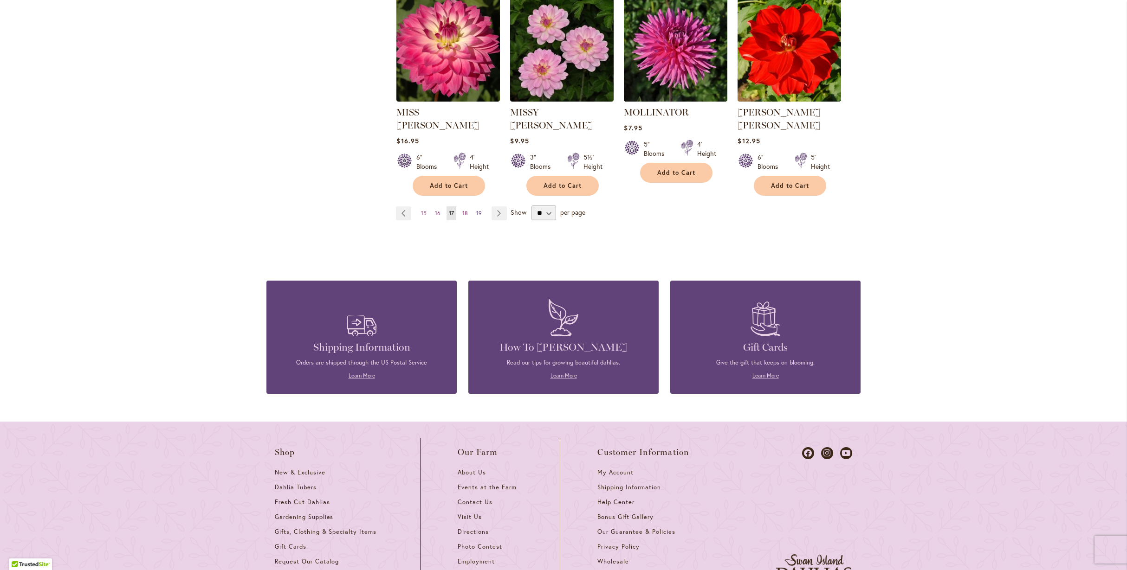
click at [476, 210] on span "19" at bounding box center [479, 213] width 6 height 7
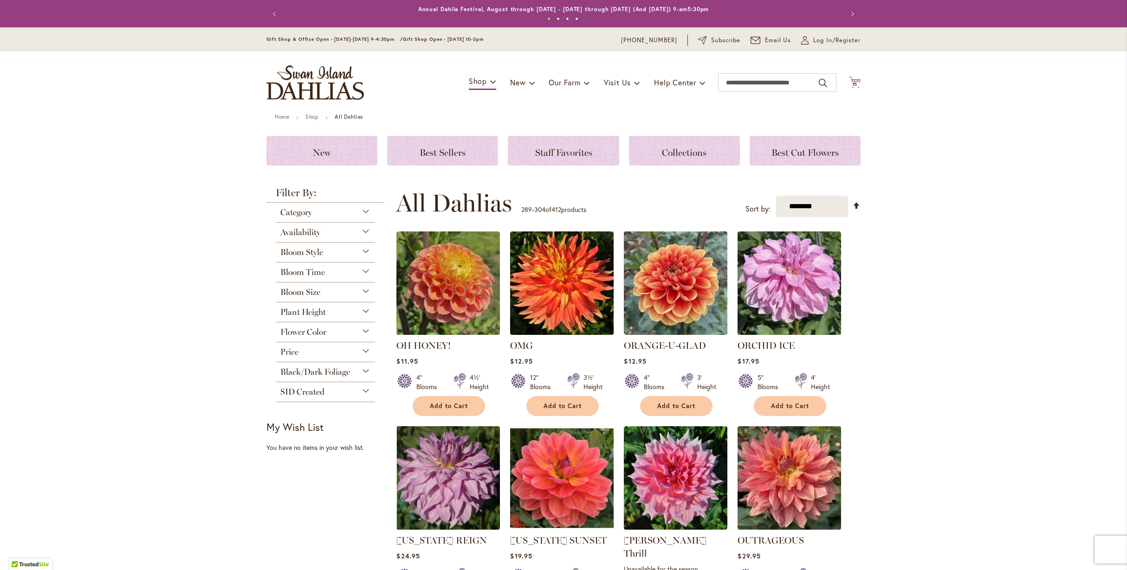
click at [852, 82] on span "15" at bounding box center [855, 84] width 6 height 6
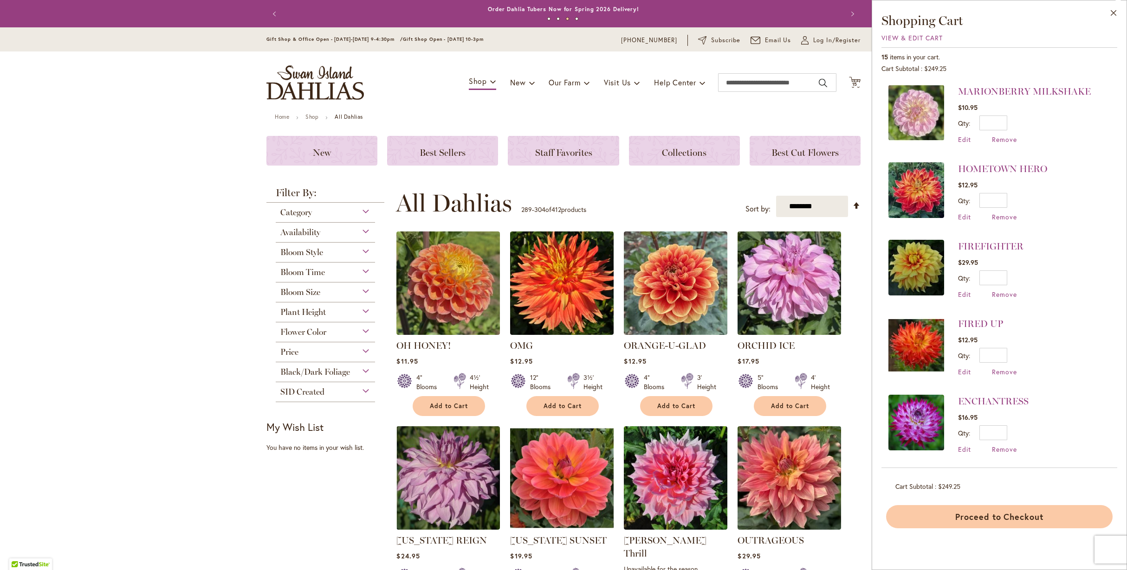
click at [1005, 512] on button "Proceed to Checkout" at bounding box center [999, 516] width 226 height 23
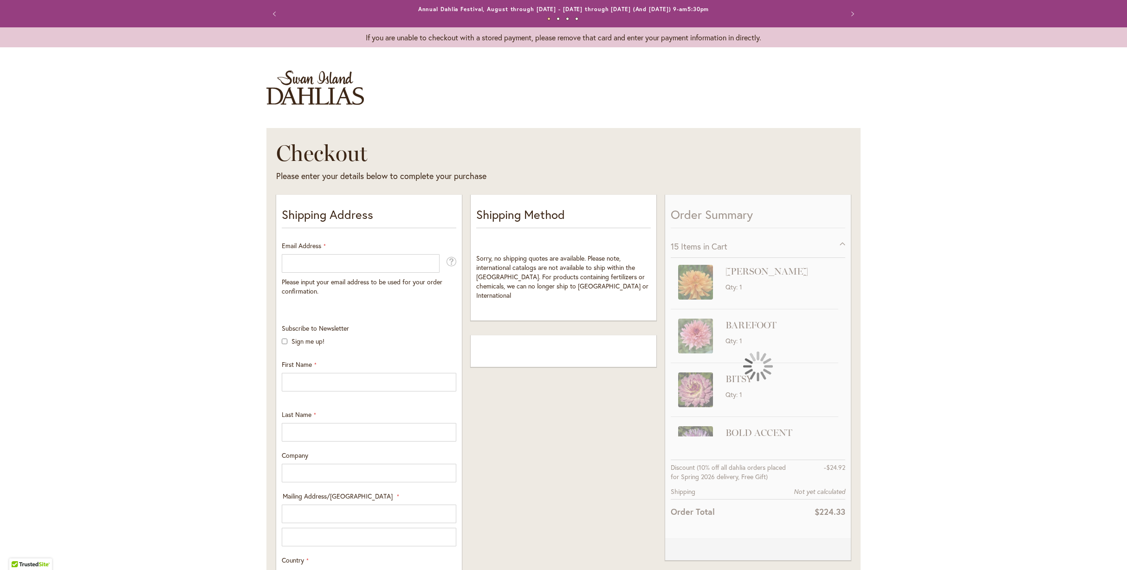
select select "**"
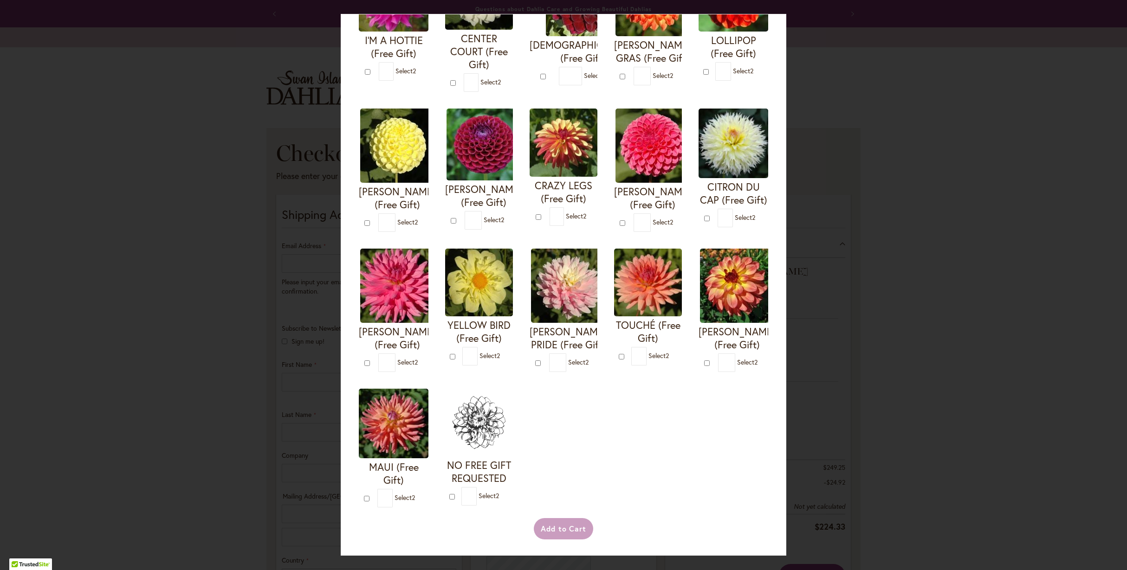
scroll to position [282, 0]
click at [531, 275] on img at bounding box center [568, 286] width 74 height 74
type input "*"
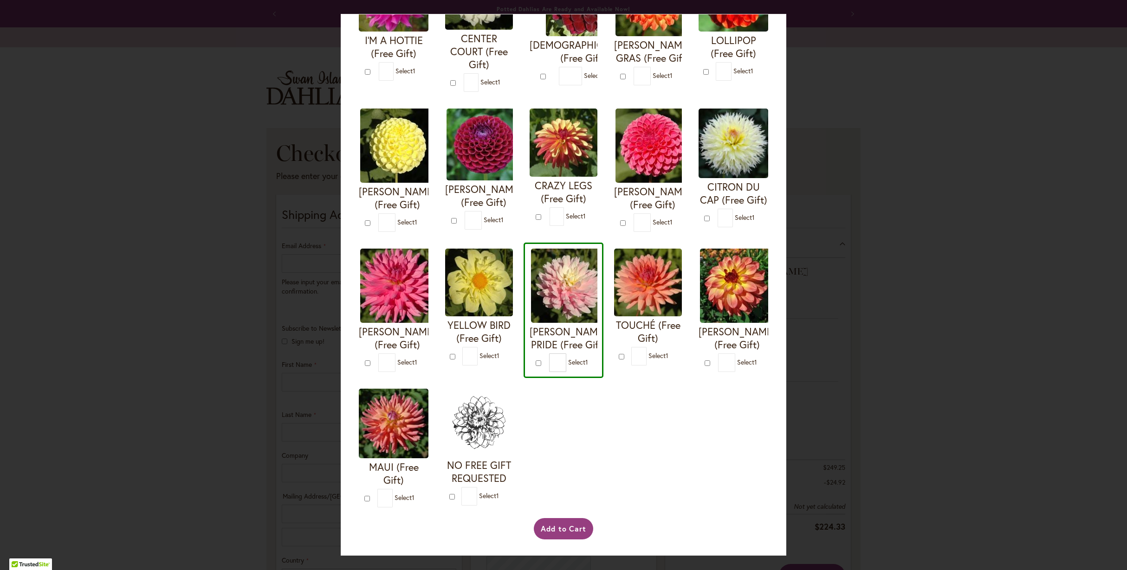
click at [614, 278] on img at bounding box center [648, 283] width 68 height 68
type input "*"
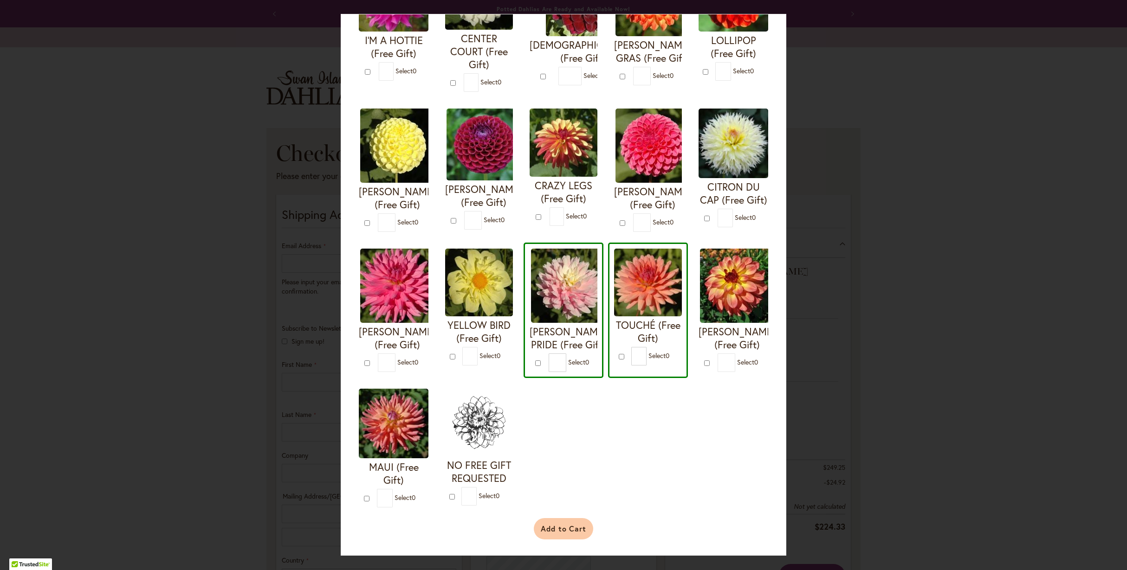
click at [562, 527] on button "Add to Cart" at bounding box center [564, 528] width 60 height 21
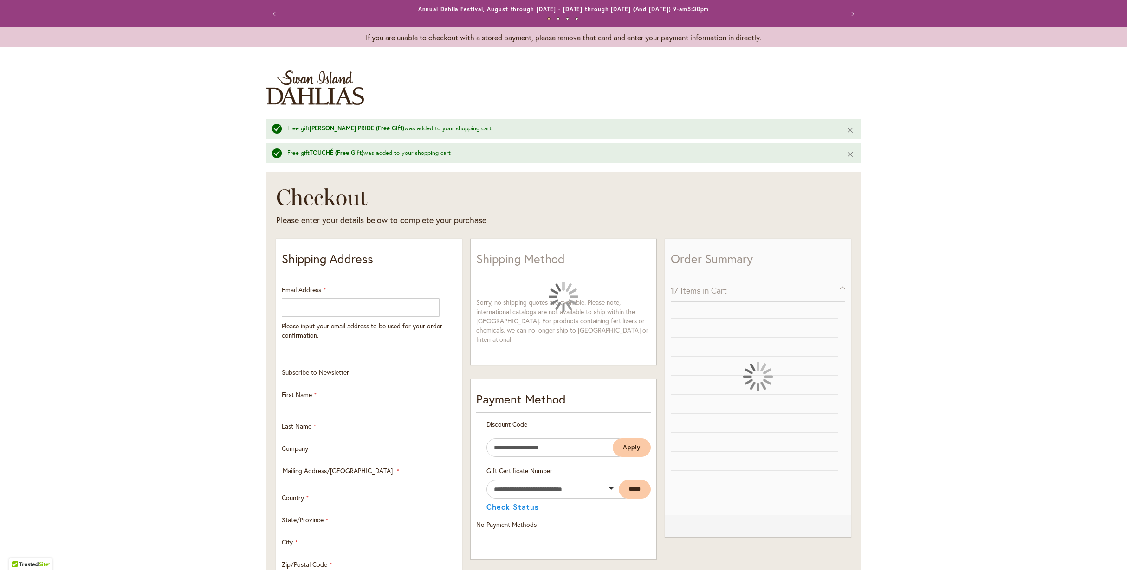
select select "**"
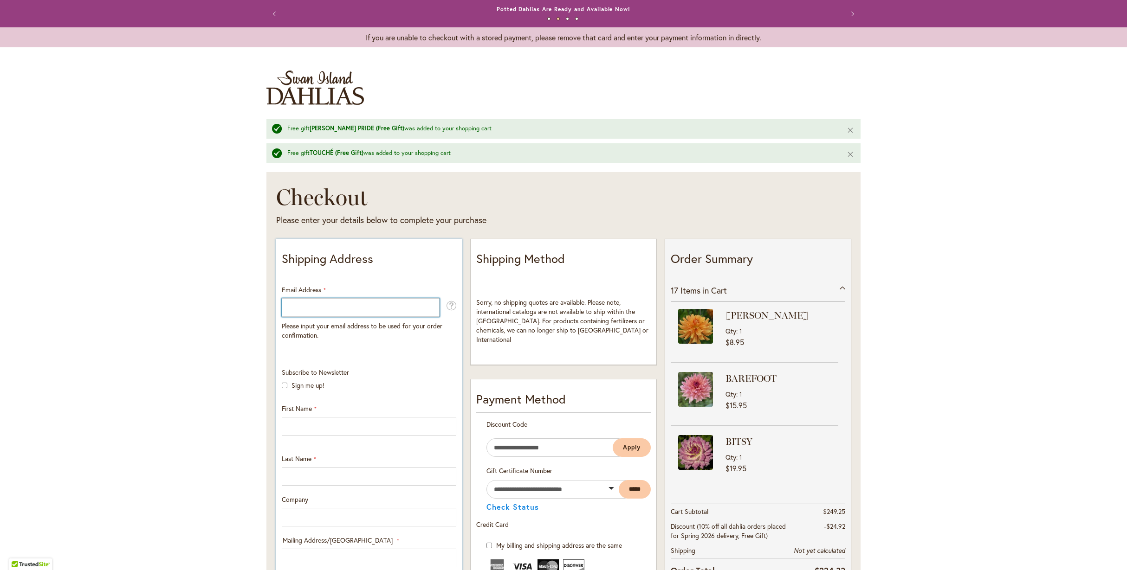
drag, startPoint x: 289, startPoint y: 305, endPoint x: 309, endPoint y: 307, distance: 20.5
type input "**********"
type input "****"
type input "******"
type input "**********"
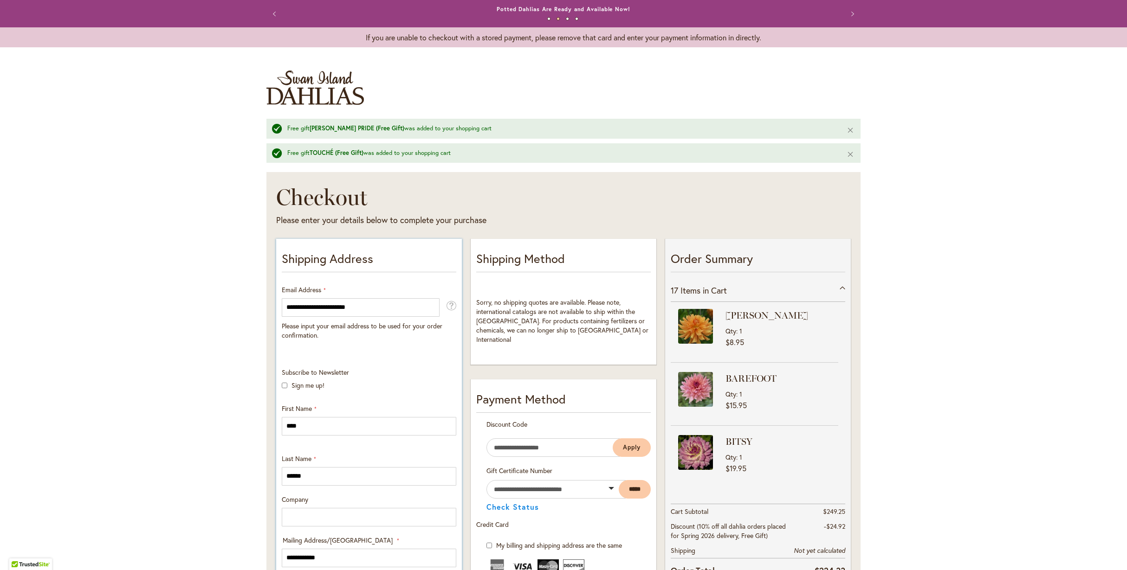
select select "**"
type input "****"
type input "*****"
type input "**********"
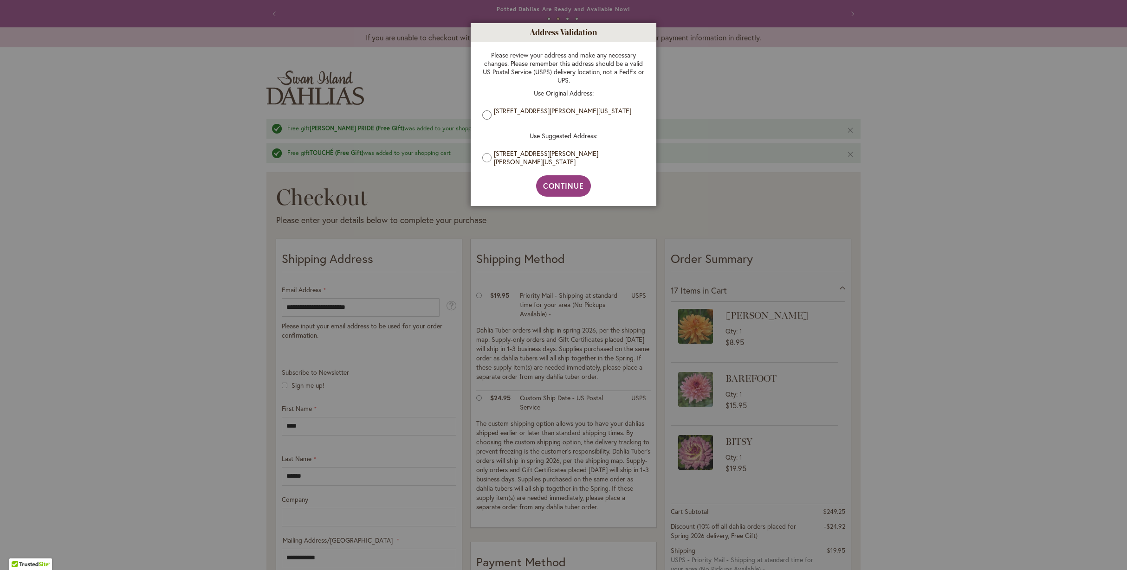
click at [529, 152] on label "4 BERRY LN, ROSS, California, 94957, United States" at bounding box center [567, 157] width 146 height 17
click at [495, 93] on p "Use Original Address:" at bounding box center [563, 93] width 162 height 8
click at [525, 151] on label "4 BERRY LN, ROSS, California, 94957, United States" at bounding box center [567, 157] width 146 height 17
drag, startPoint x: 567, startPoint y: 139, endPoint x: 566, endPoint y: 134, distance: 5.1
click at [568, 135] on p "Use Suggested Address:" at bounding box center [563, 136] width 162 height 8
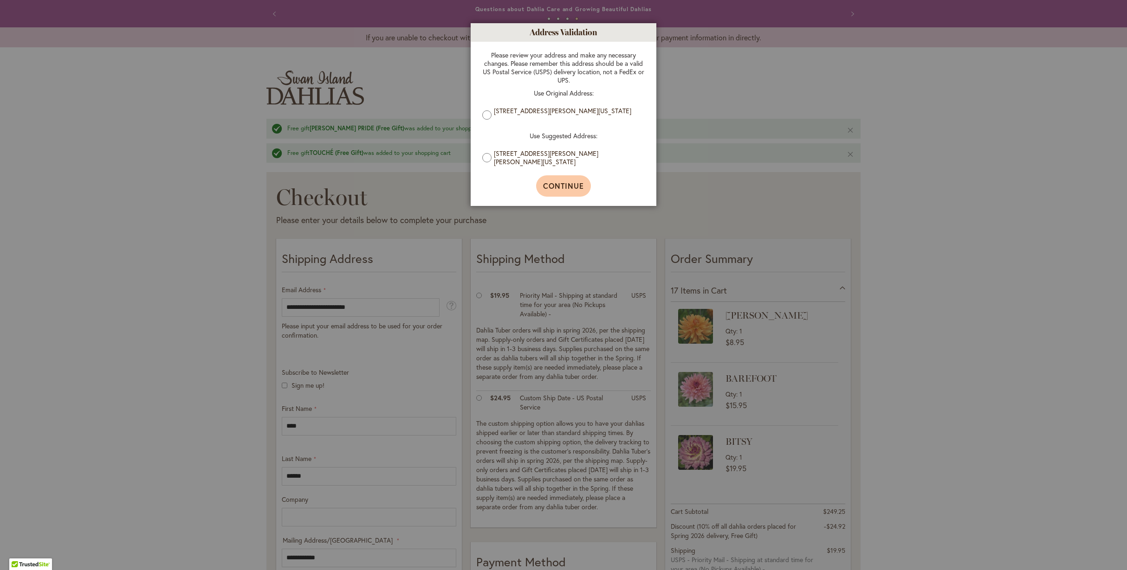
click at [561, 181] on button "Continue" at bounding box center [563, 185] width 55 height 21
type input "**********"
type input "****"
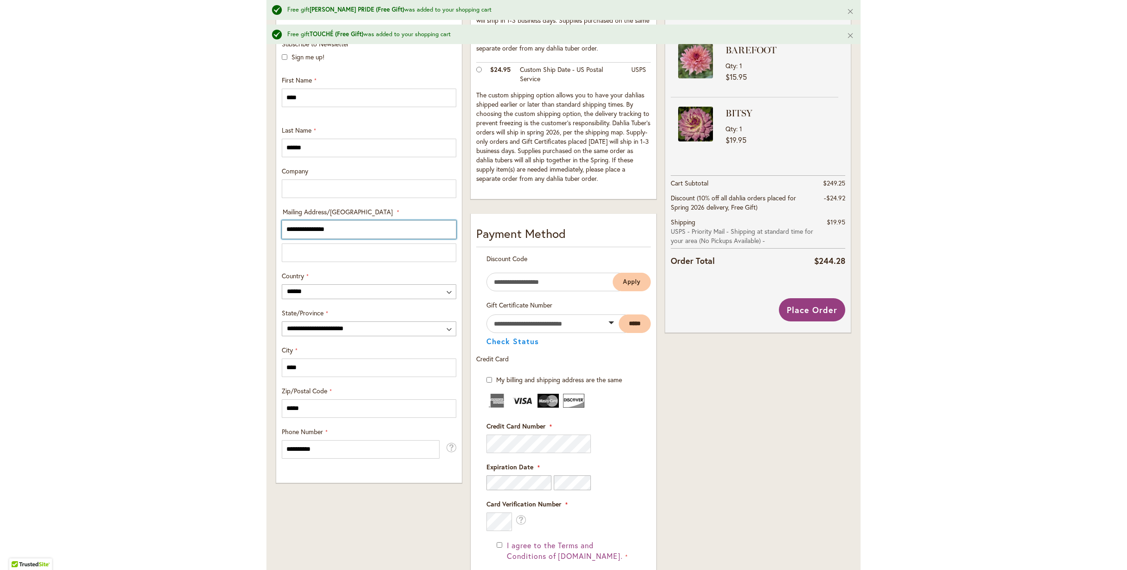
scroll to position [329, 0]
type input "**********"
click at [626, 277] on span "Apply" at bounding box center [632, 281] width 18 height 8
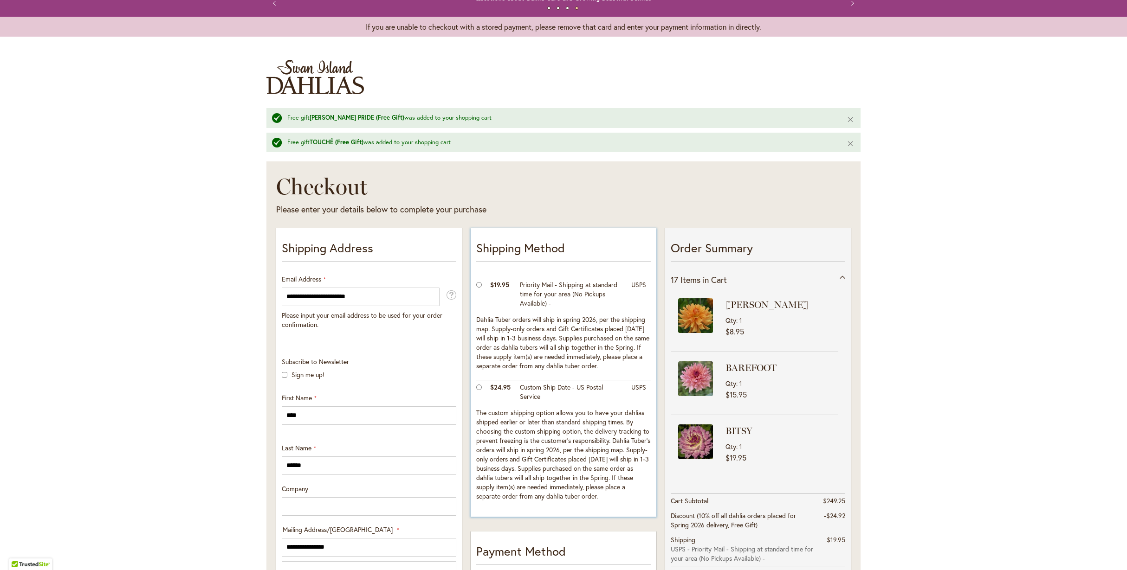
scroll to position [0, 0]
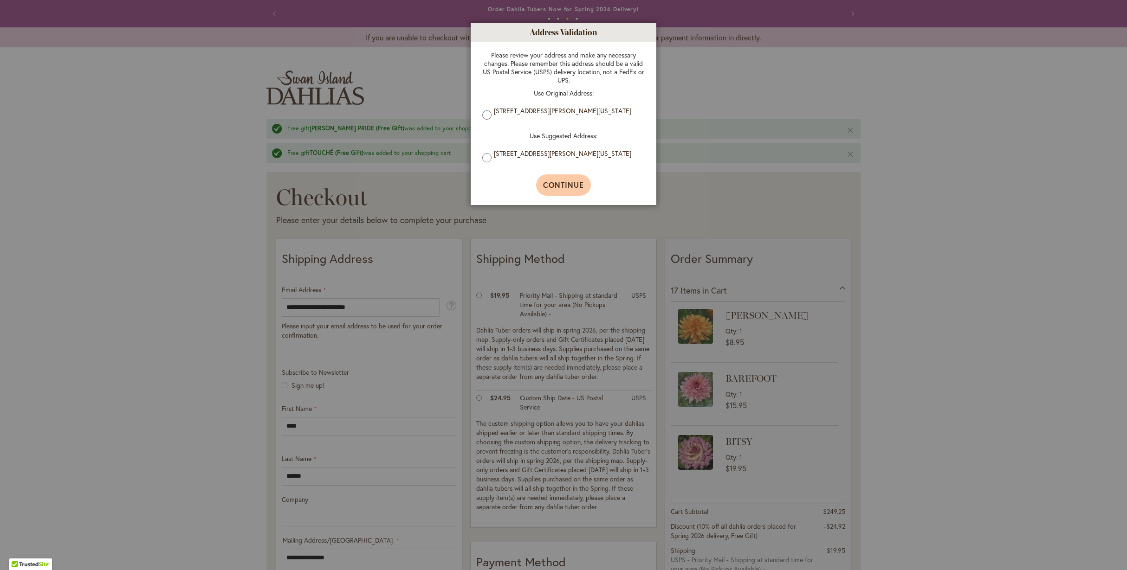
click at [564, 186] on span "Continue" at bounding box center [563, 185] width 41 height 10
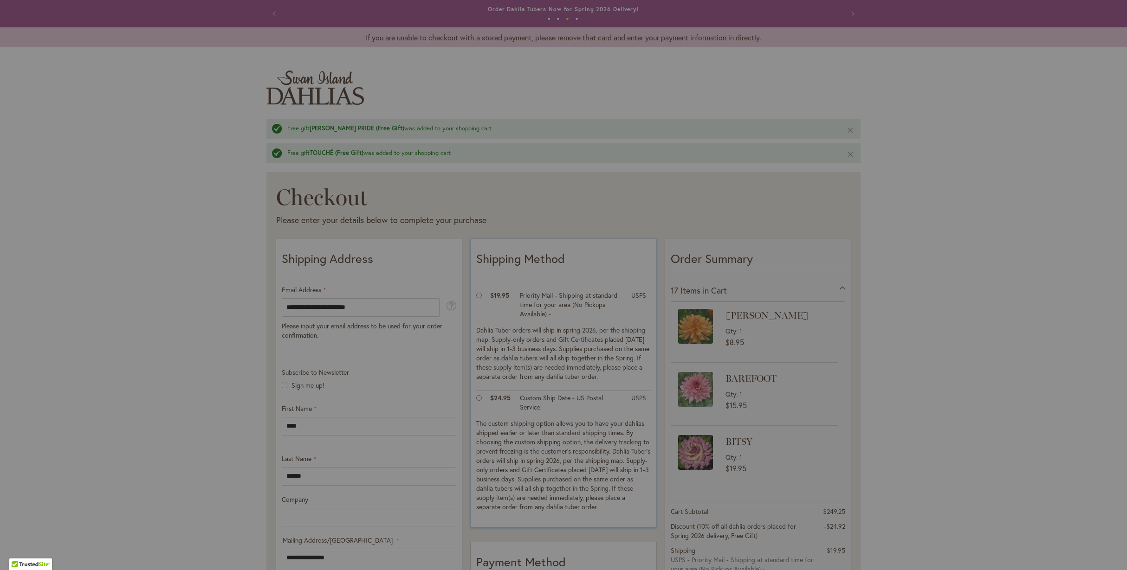
scroll to position [325, 0]
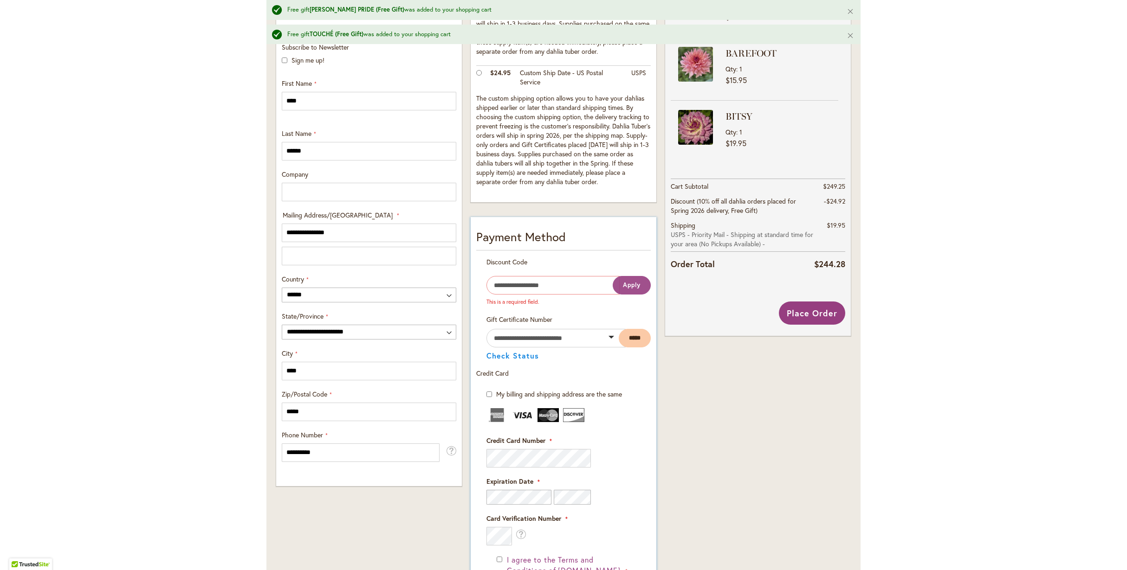
click at [631, 284] on span "Apply" at bounding box center [632, 285] width 18 height 8
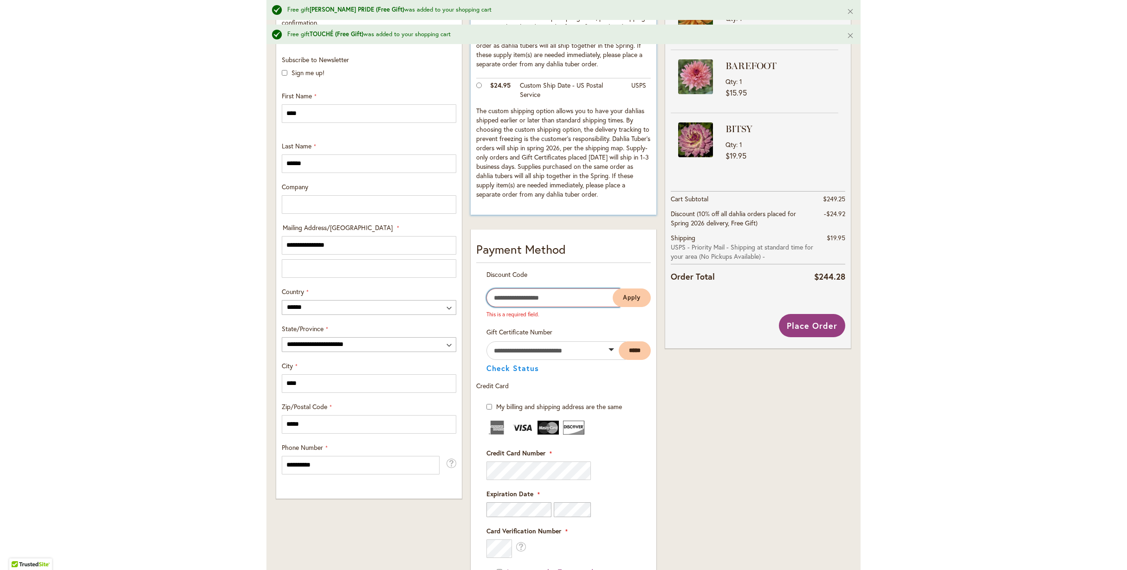
scroll to position [0, 0]
click at [624, 296] on span "Apply" at bounding box center [632, 298] width 18 height 8
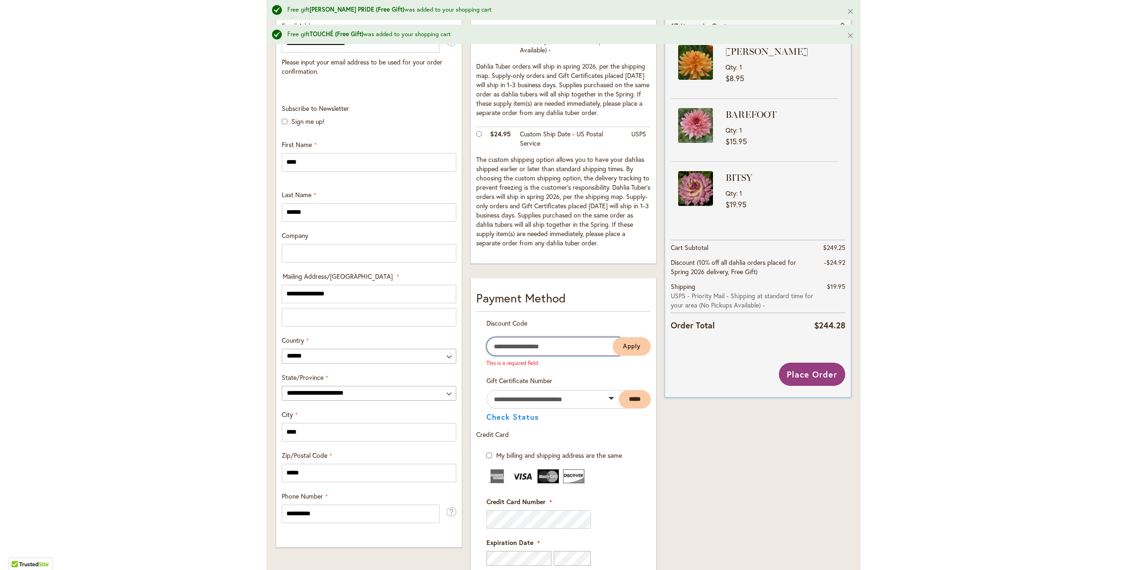
scroll to position [211, 0]
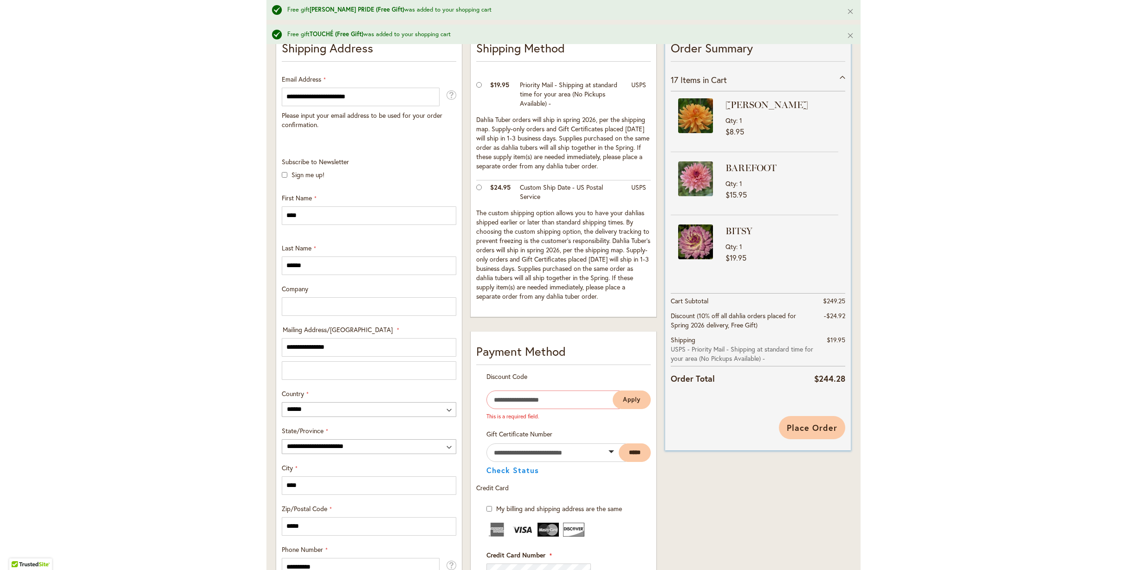
click at [803, 425] on span "Place Order" at bounding box center [811, 427] width 51 height 11
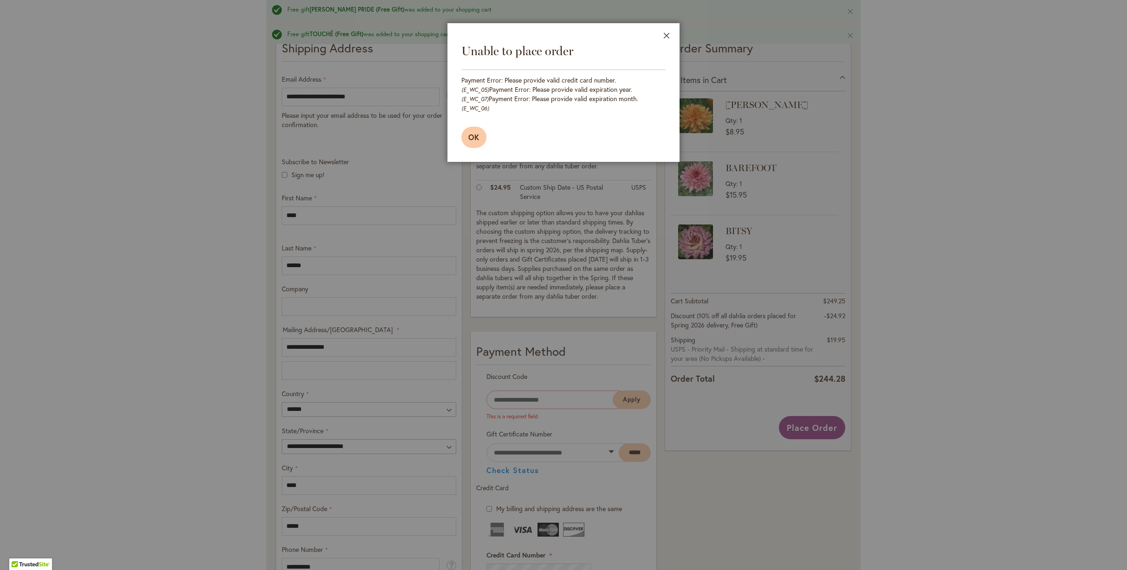
click at [471, 132] on span "OK" at bounding box center [473, 137] width 11 height 10
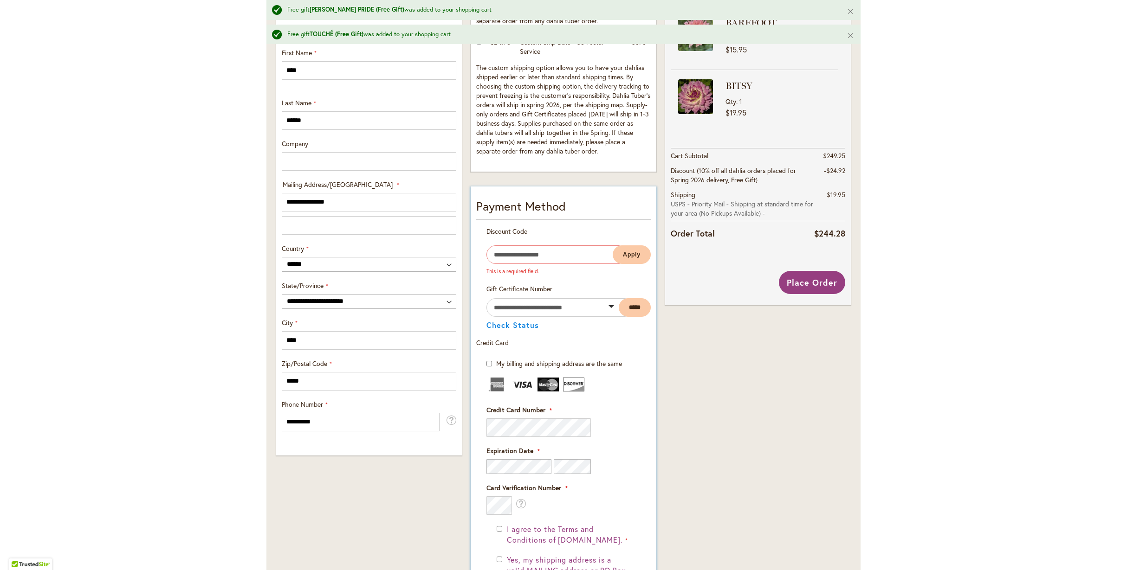
scroll to position [382, 0]
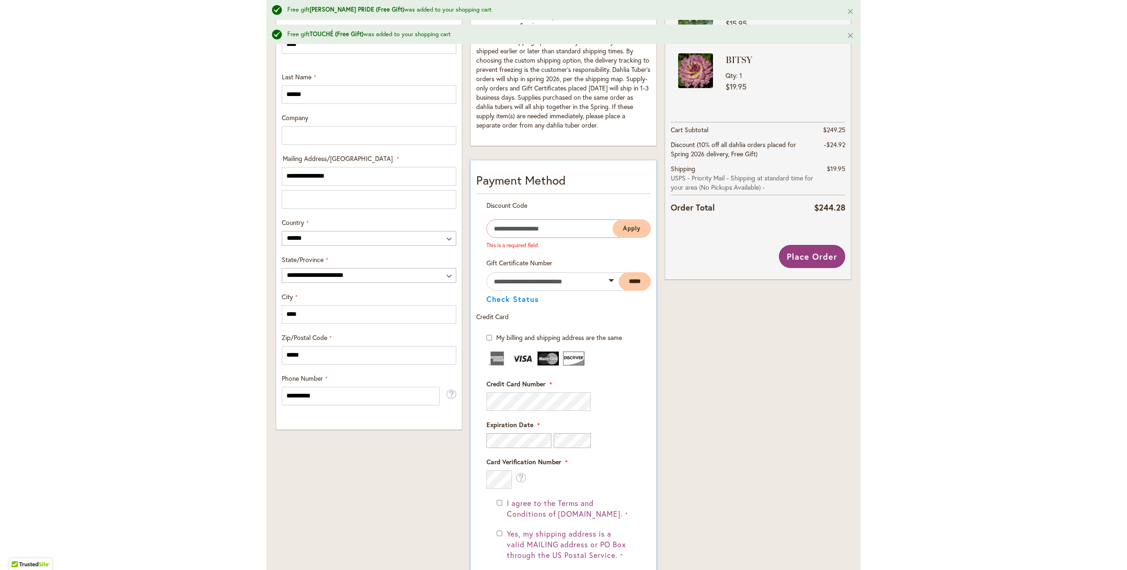
click at [492, 358] on img at bounding box center [496, 359] width 21 height 14
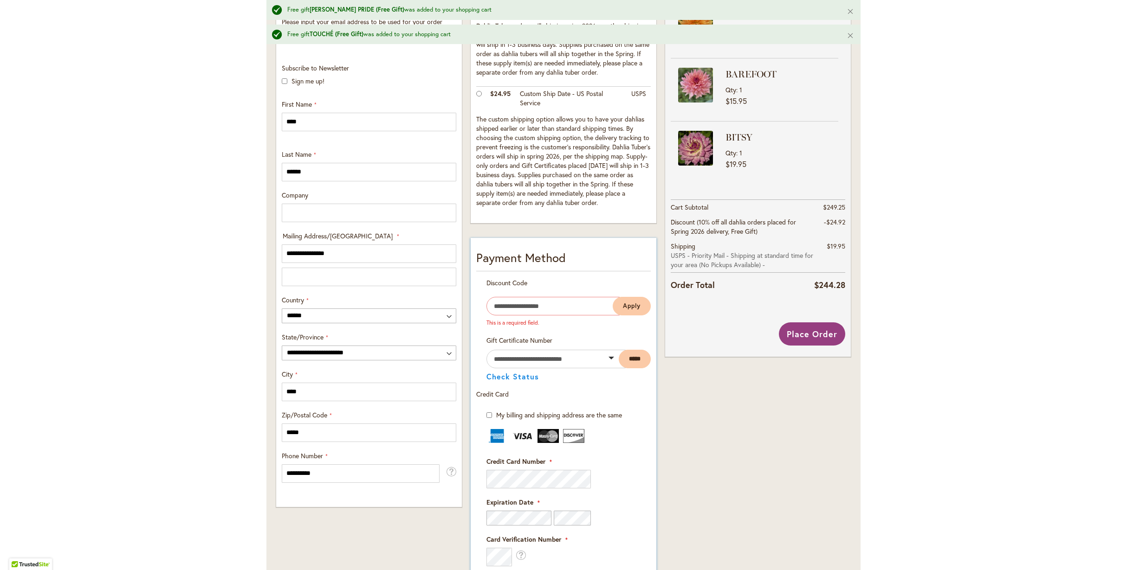
scroll to position [303, 0]
click at [819, 332] on span "Place Order" at bounding box center [811, 334] width 51 height 11
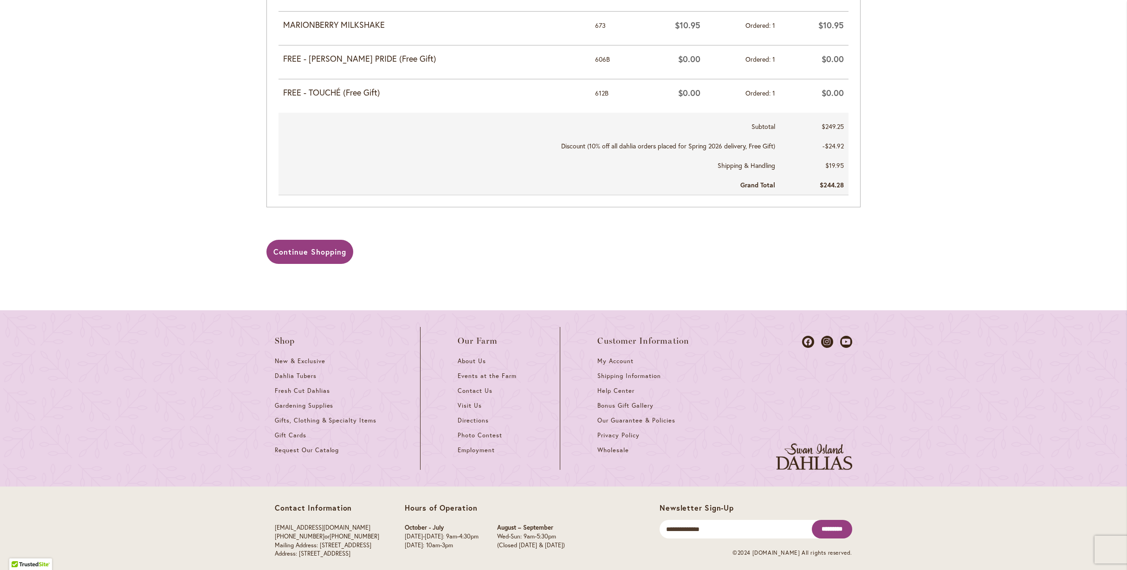
scroll to position [958, 0]
